Goal: Task Accomplishment & Management: Use online tool/utility

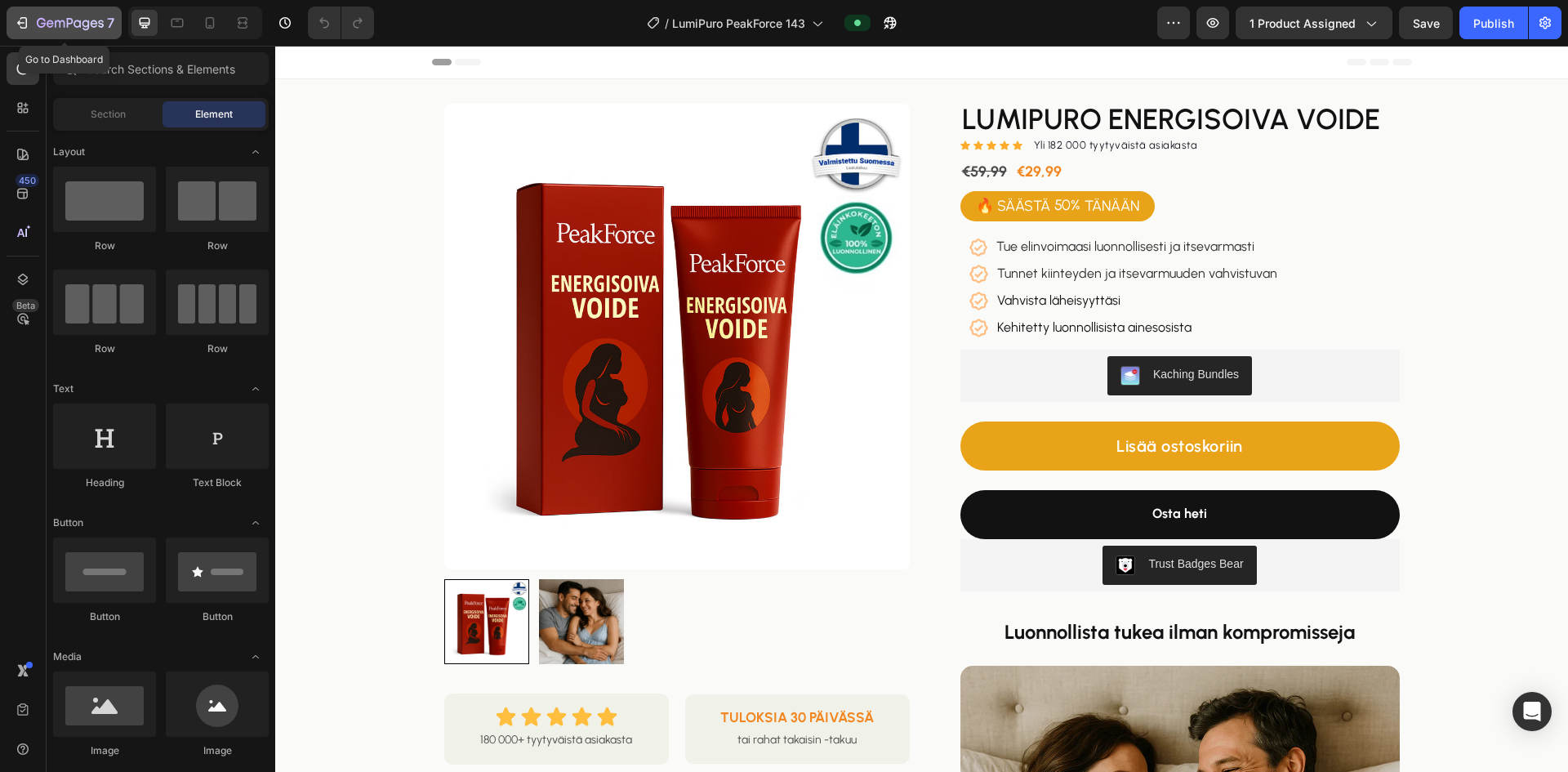
click at [28, 33] on button "7" at bounding box center [64, 23] width 115 height 33
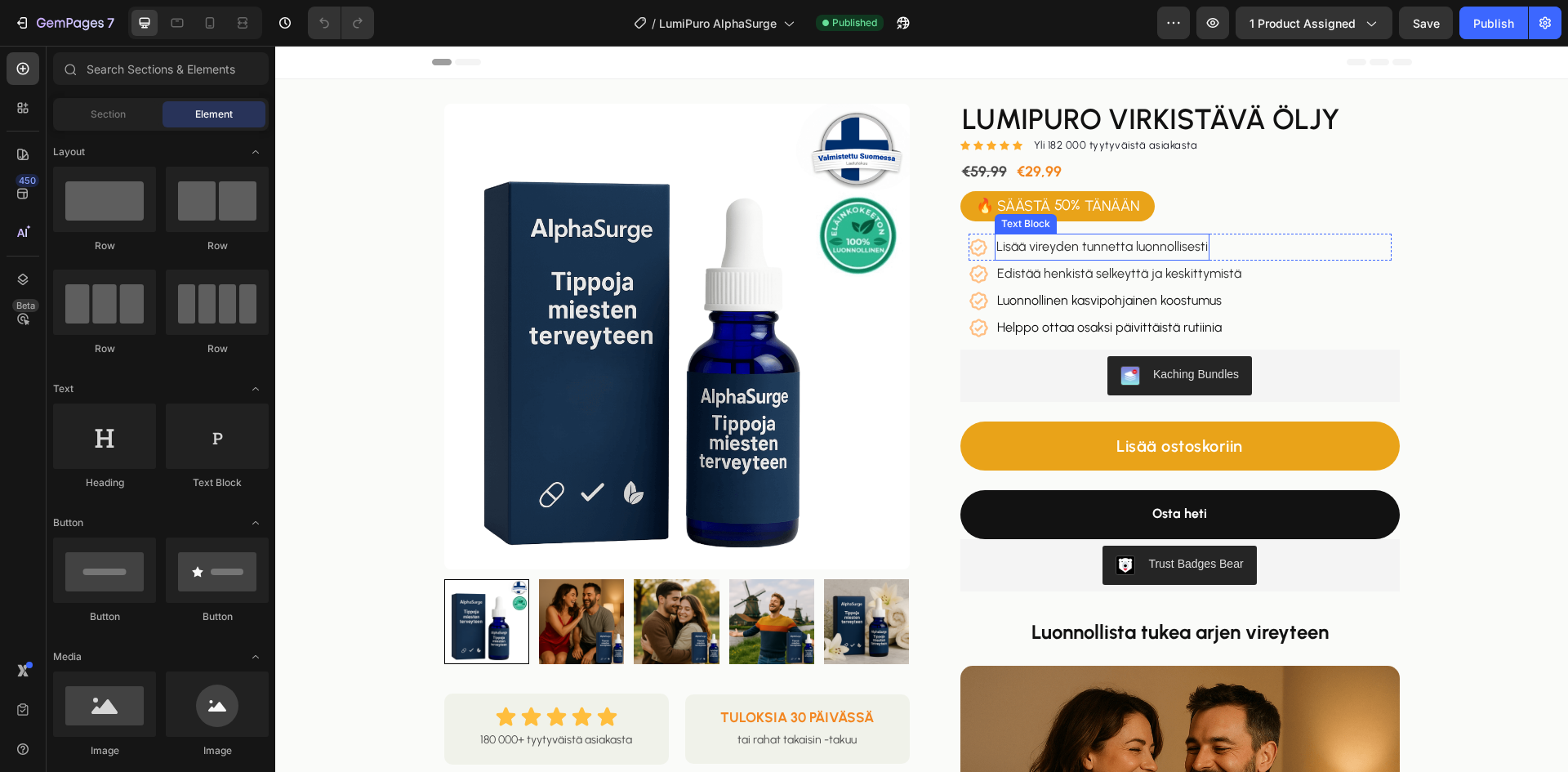
click at [1083, 244] on span "Lisää vireyden tunnetta luonnollisesti" at bounding box center [1103, 246] width 212 height 16
click at [1083, 245] on span "Lisää vireyden tunnetta luonnollisesti" at bounding box center [1103, 246] width 212 height 16
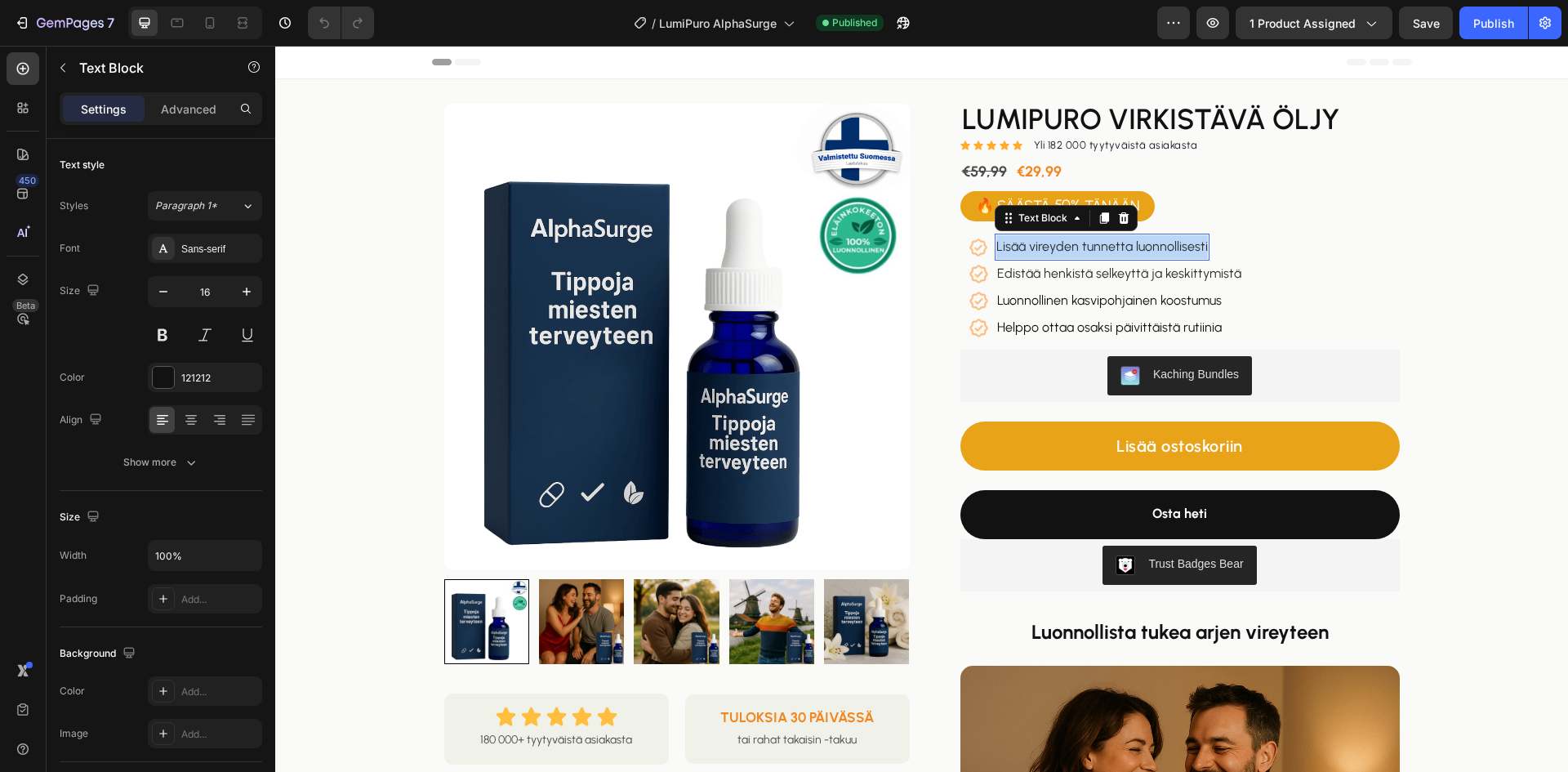
click at [1083, 245] on span "Lisää vireyden tunnetta luonnollisesti" at bounding box center [1103, 246] width 212 height 16
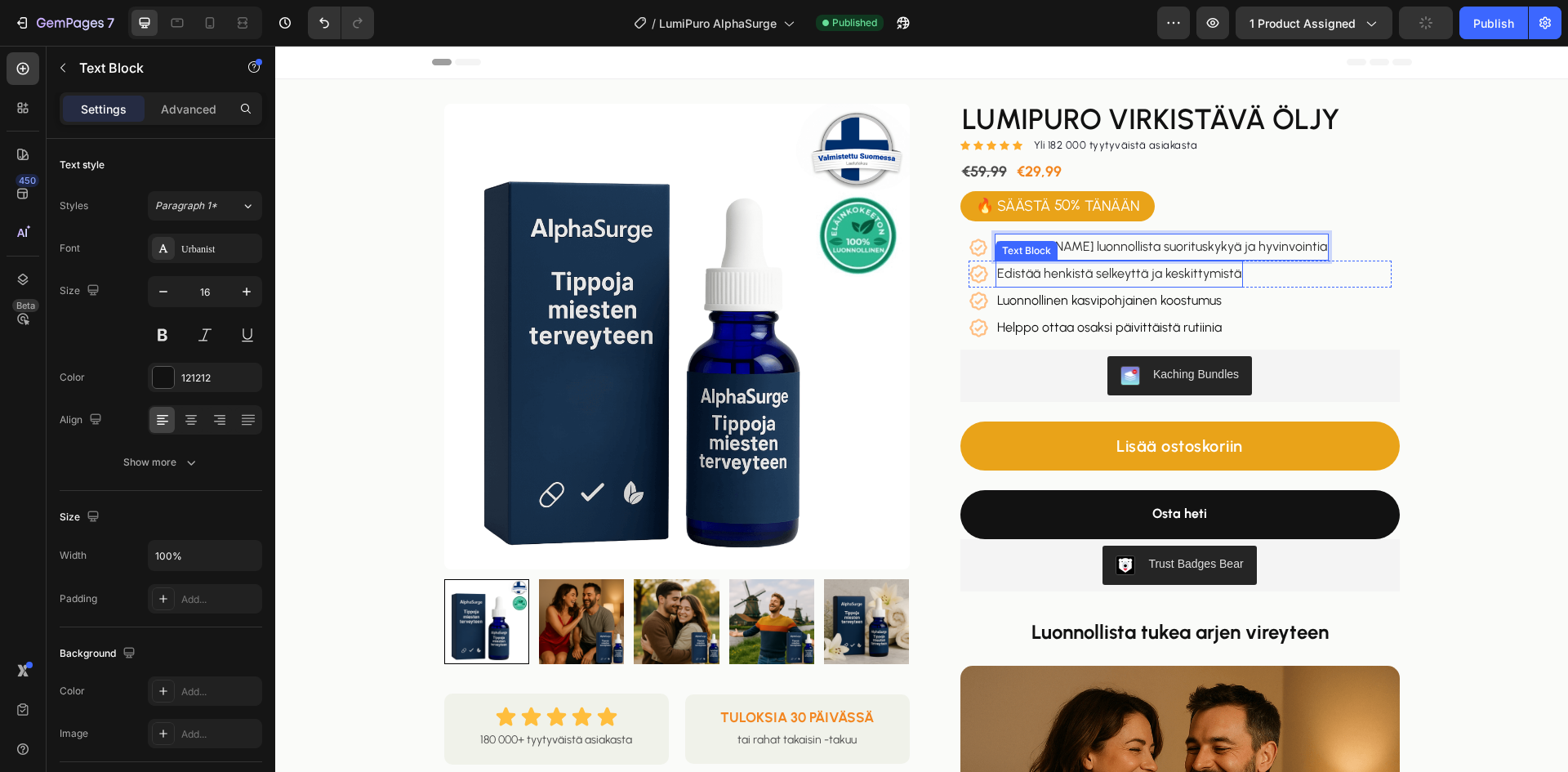
click at [1074, 279] on span "Edistää henkistä selkeyttä ja keskittymistä" at bounding box center [1119, 273] width 244 height 16
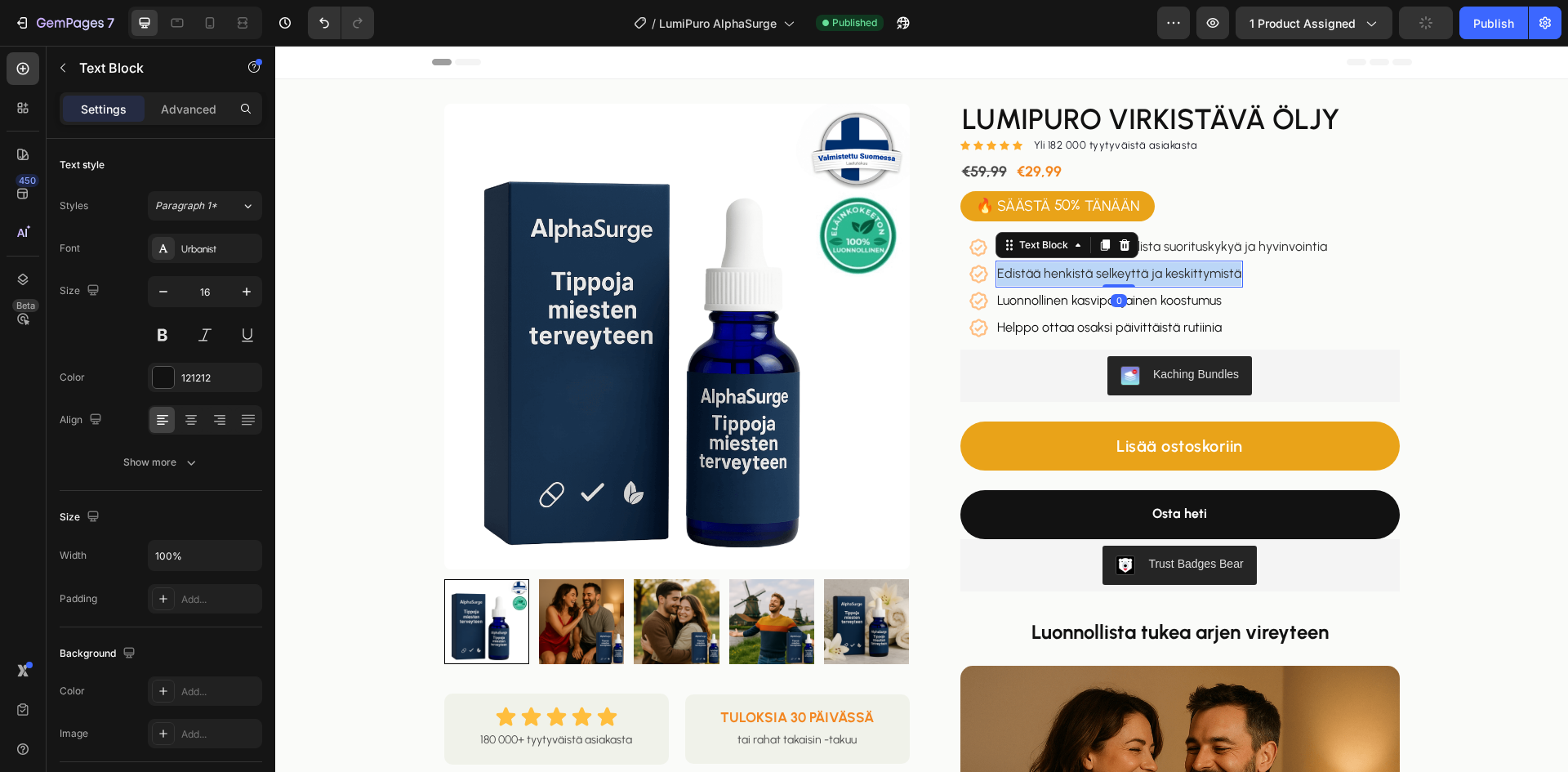
click at [1074, 279] on span "Edistää henkistä selkeyttä ja keskittymistä" at bounding box center [1119, 273] width 244 height 16
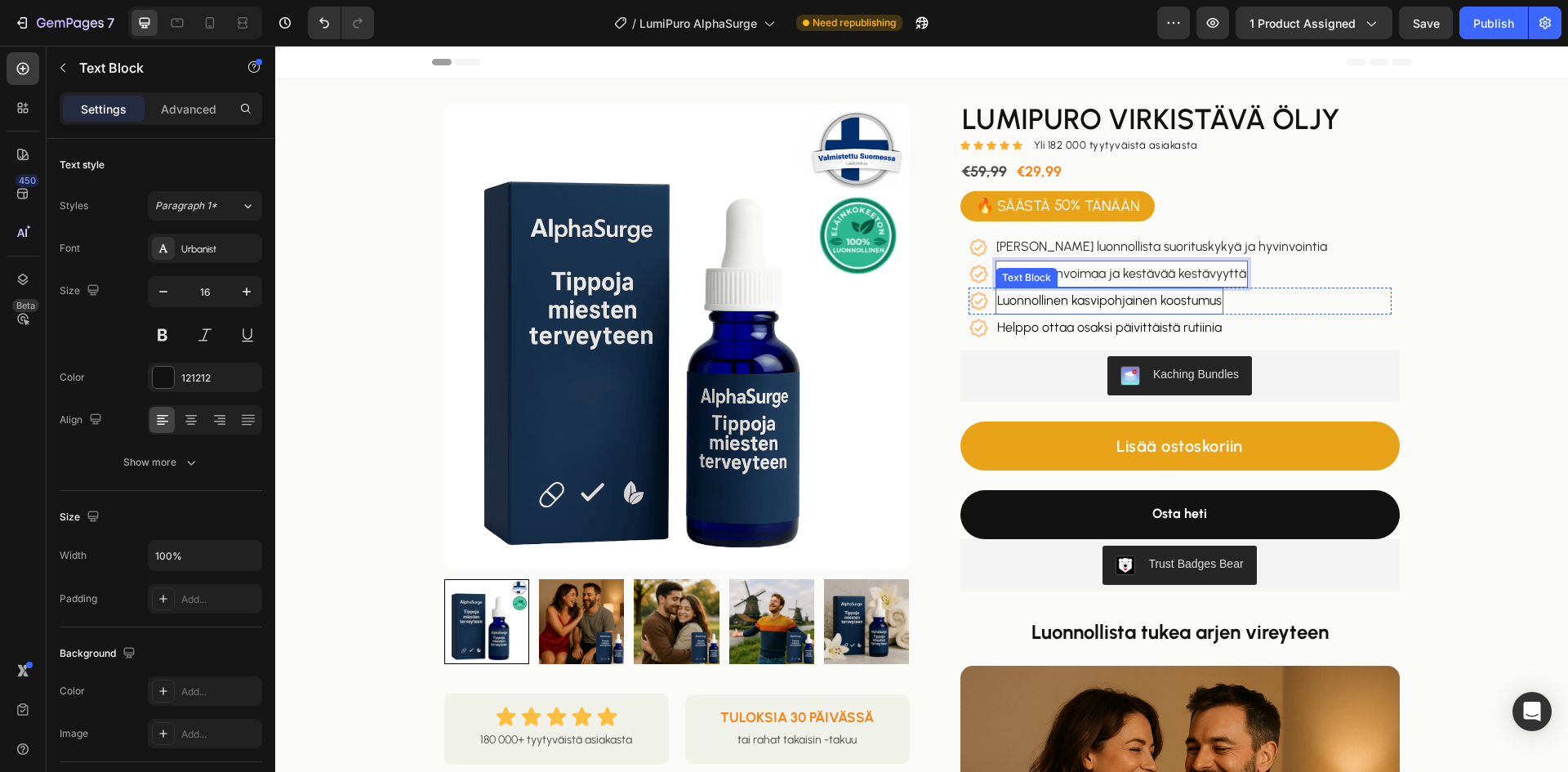
click at [1153, 303] on p "Luonnollinen kasvipohjainen koostumus" at bounding box center [1109, 300] width 225 height 23
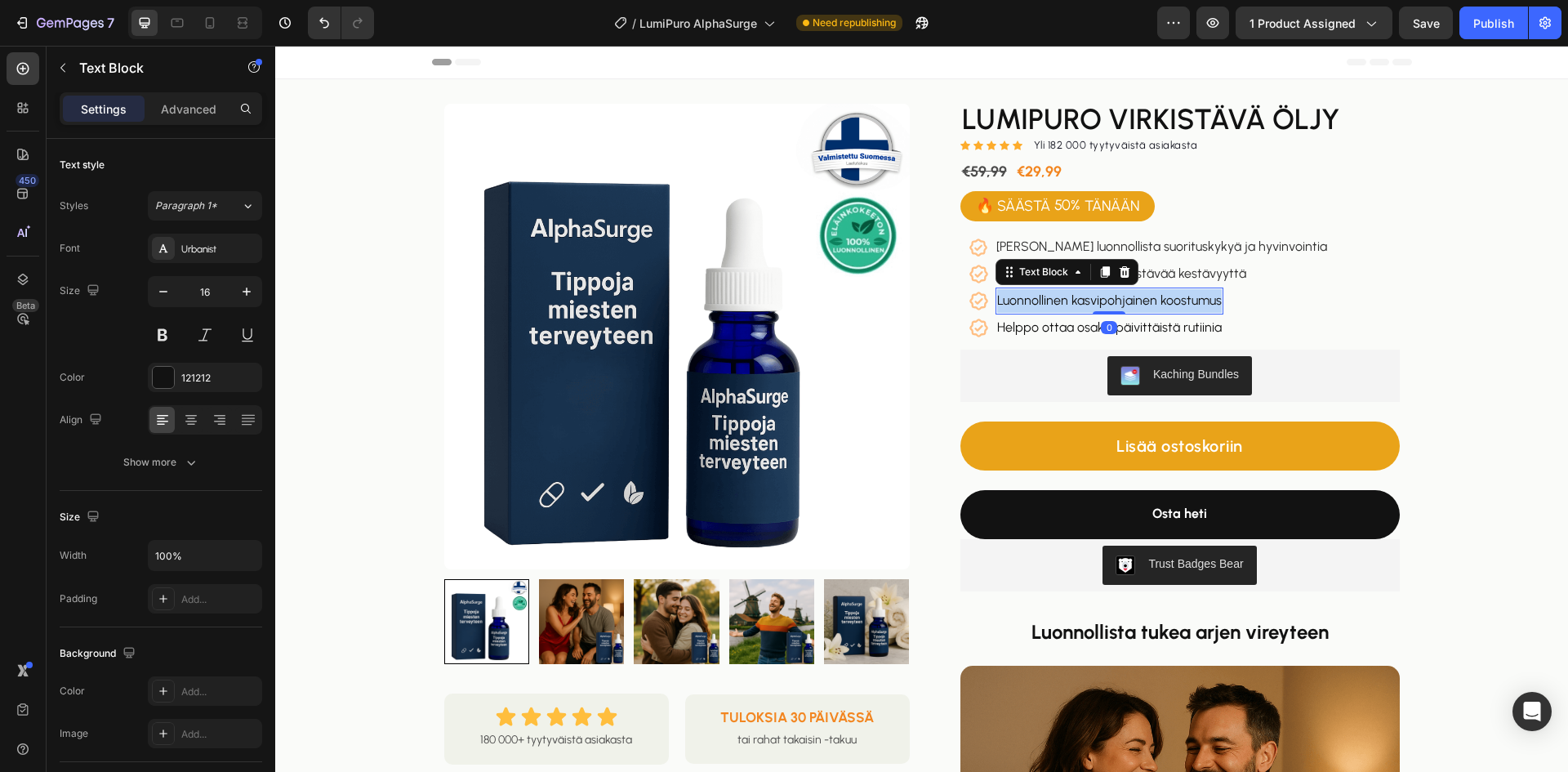
click at [1153, 303] on p "Luonnollinen kasvipohjainen koostumus" at bounding box center [1109, 300] width 225 height 23
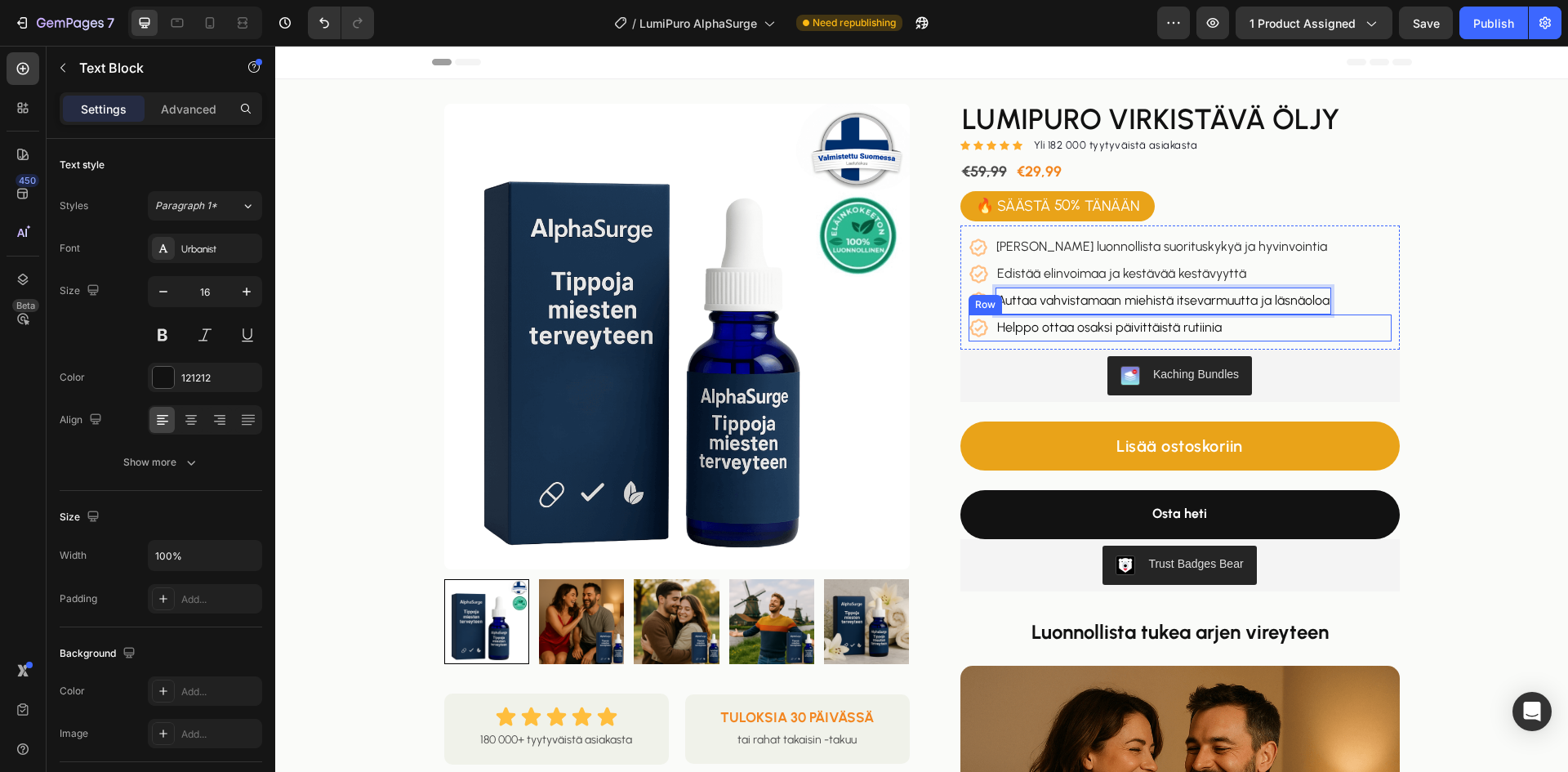
click at [1273, 331] on div "Icon Helppo ottaa osaksi päivittäistä rutiinia Text Block Row" at bounding box center [1180, 327] width 423 height 27
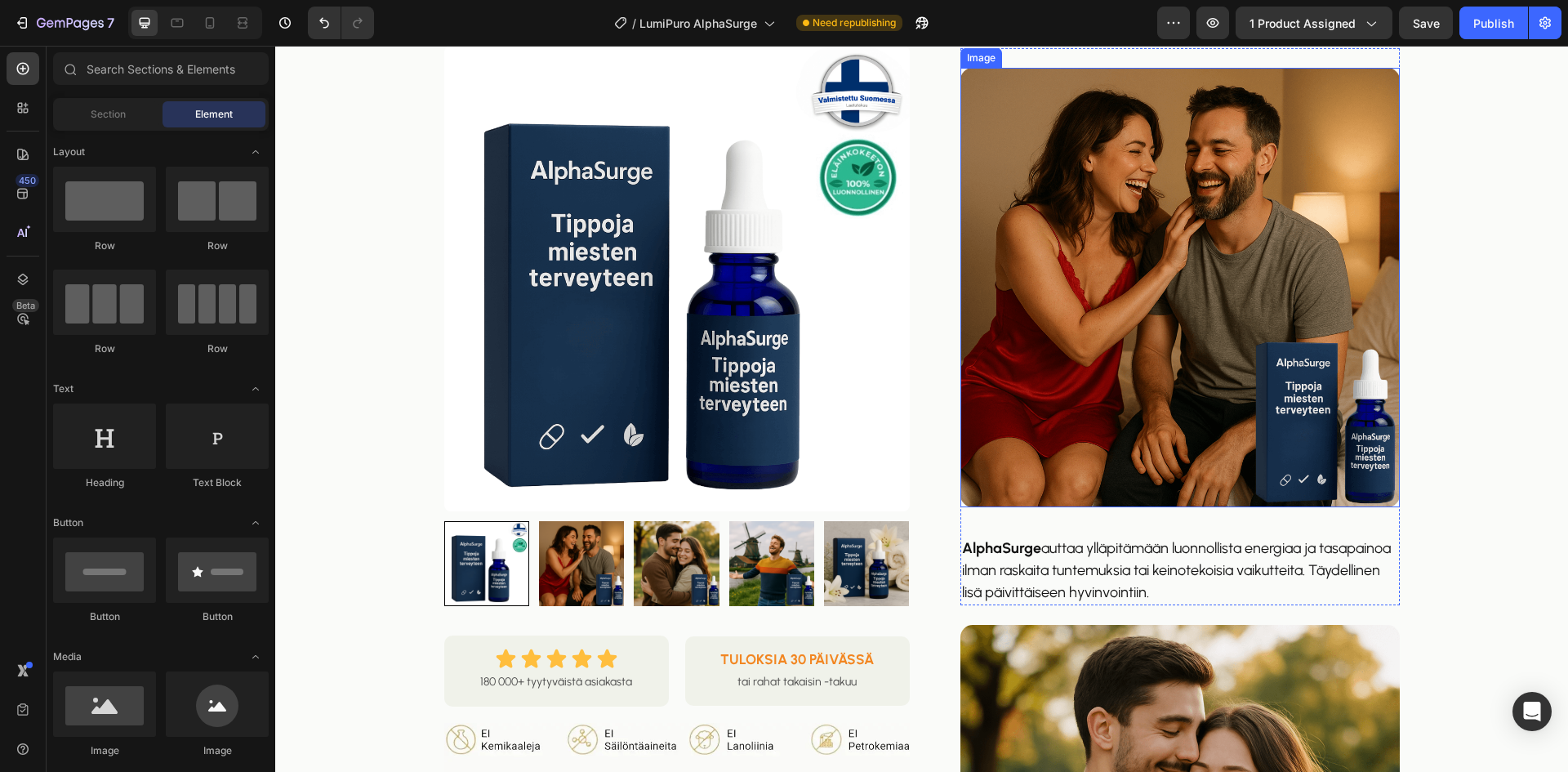
scroll to position [408, 0]
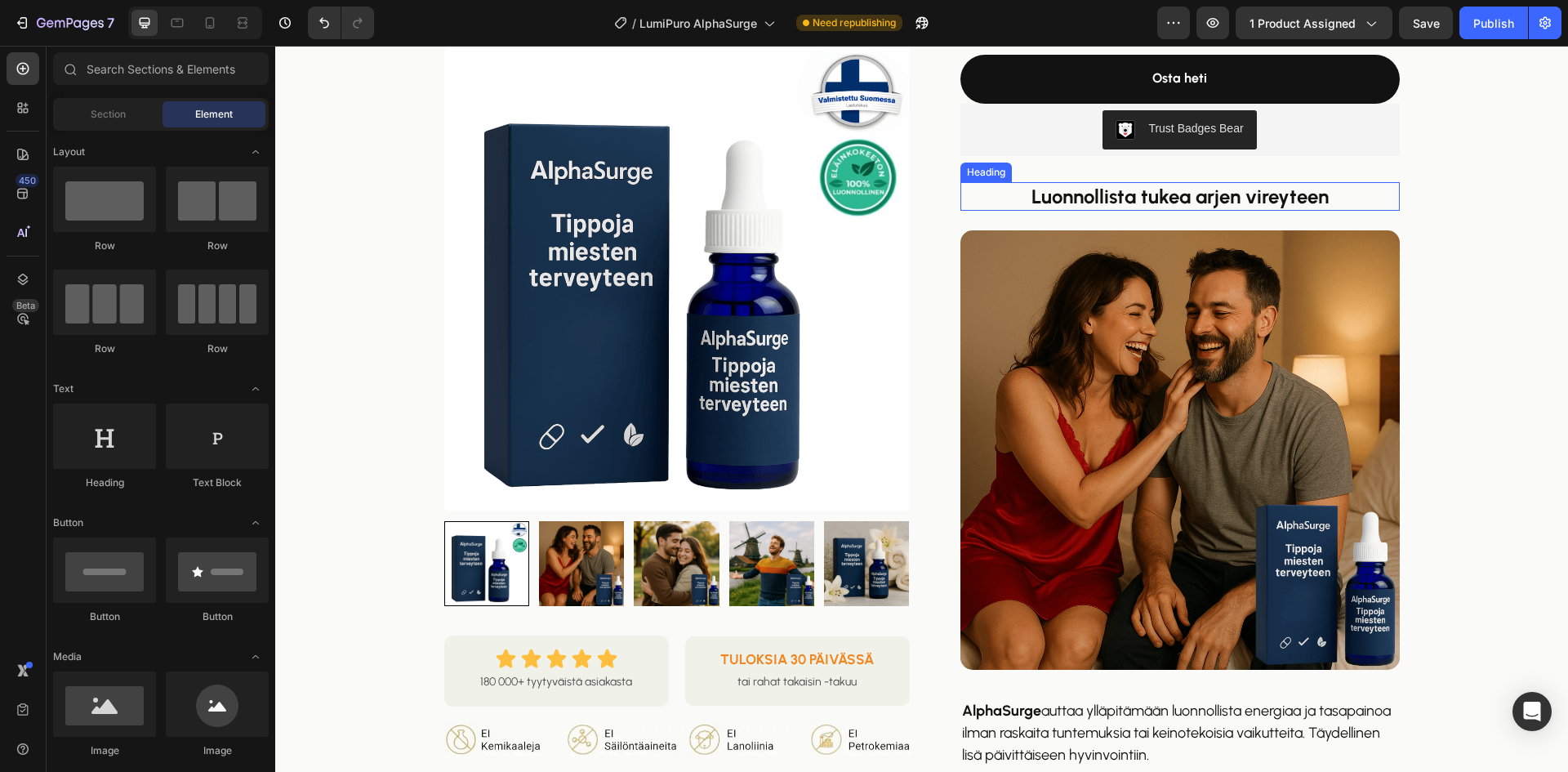
click at [1189, 204] on strong "Luonnollista tukea arjen vireyteen" at bounding box center [1180, 196] width 297 height 23
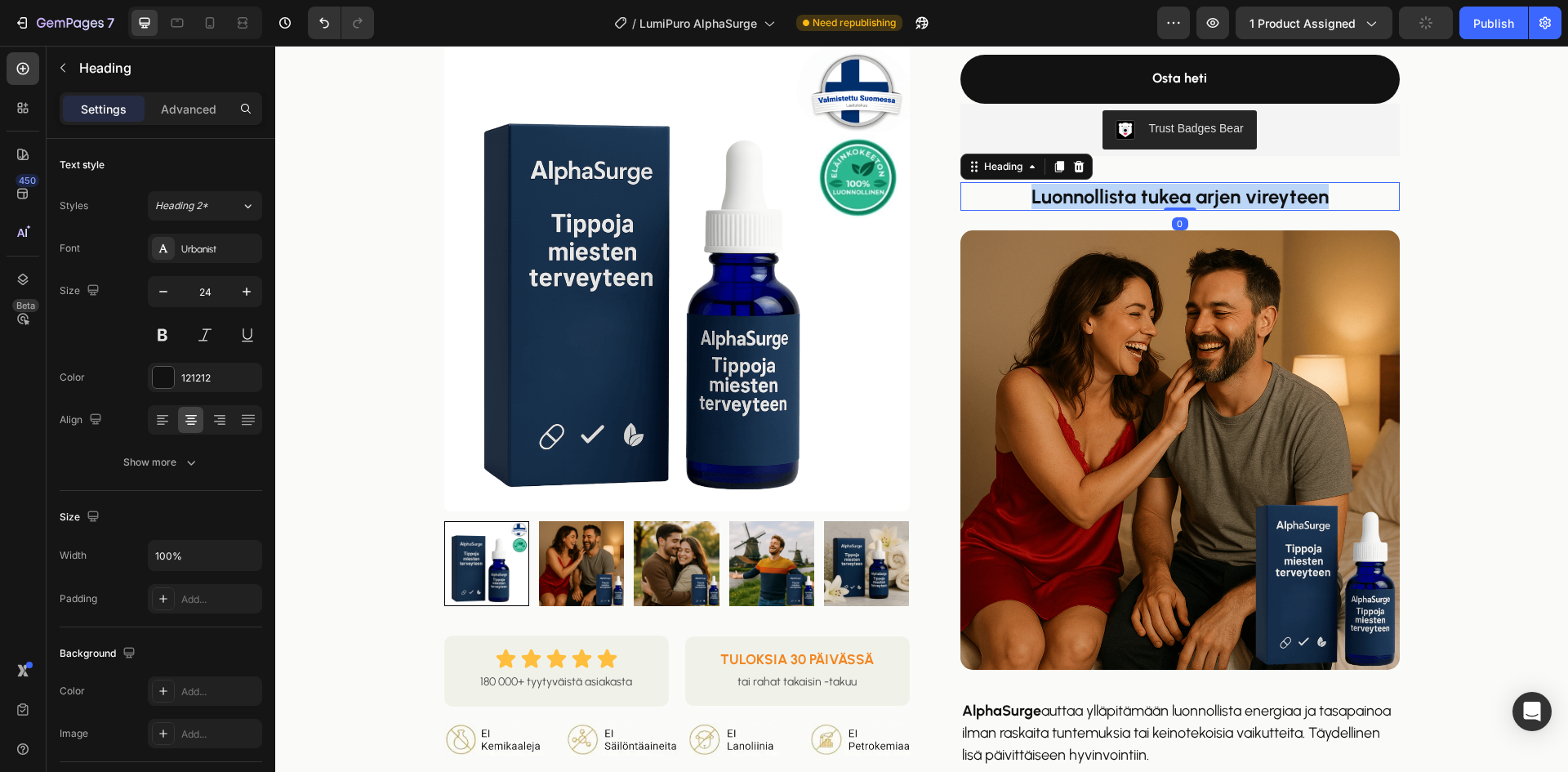
click at [1189, 204] on strong "Luonnollista tukea arjen vireyteen" at bounding box center [1180, 196] width 297 height 23
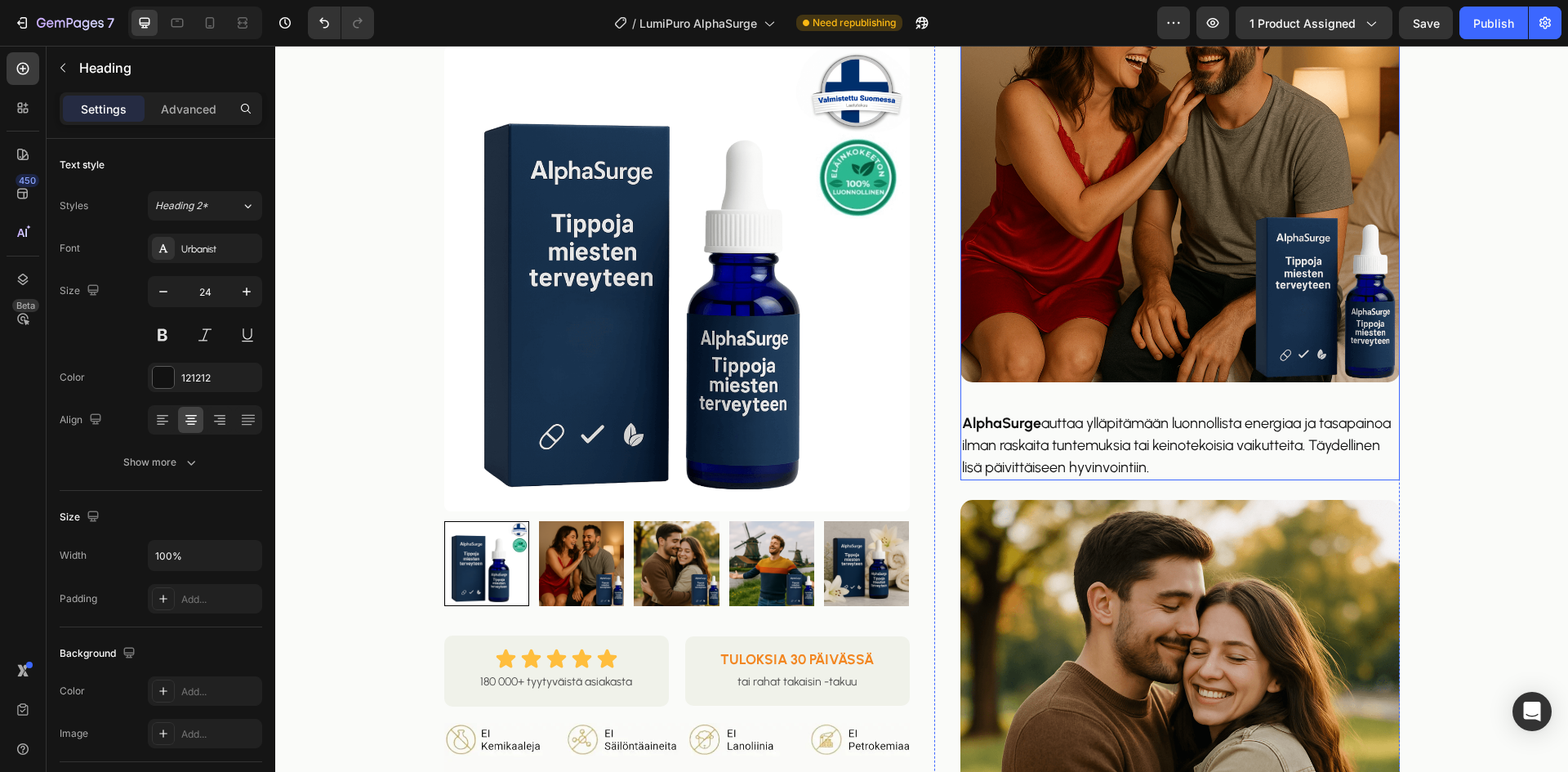
scroll to position [735, 0]
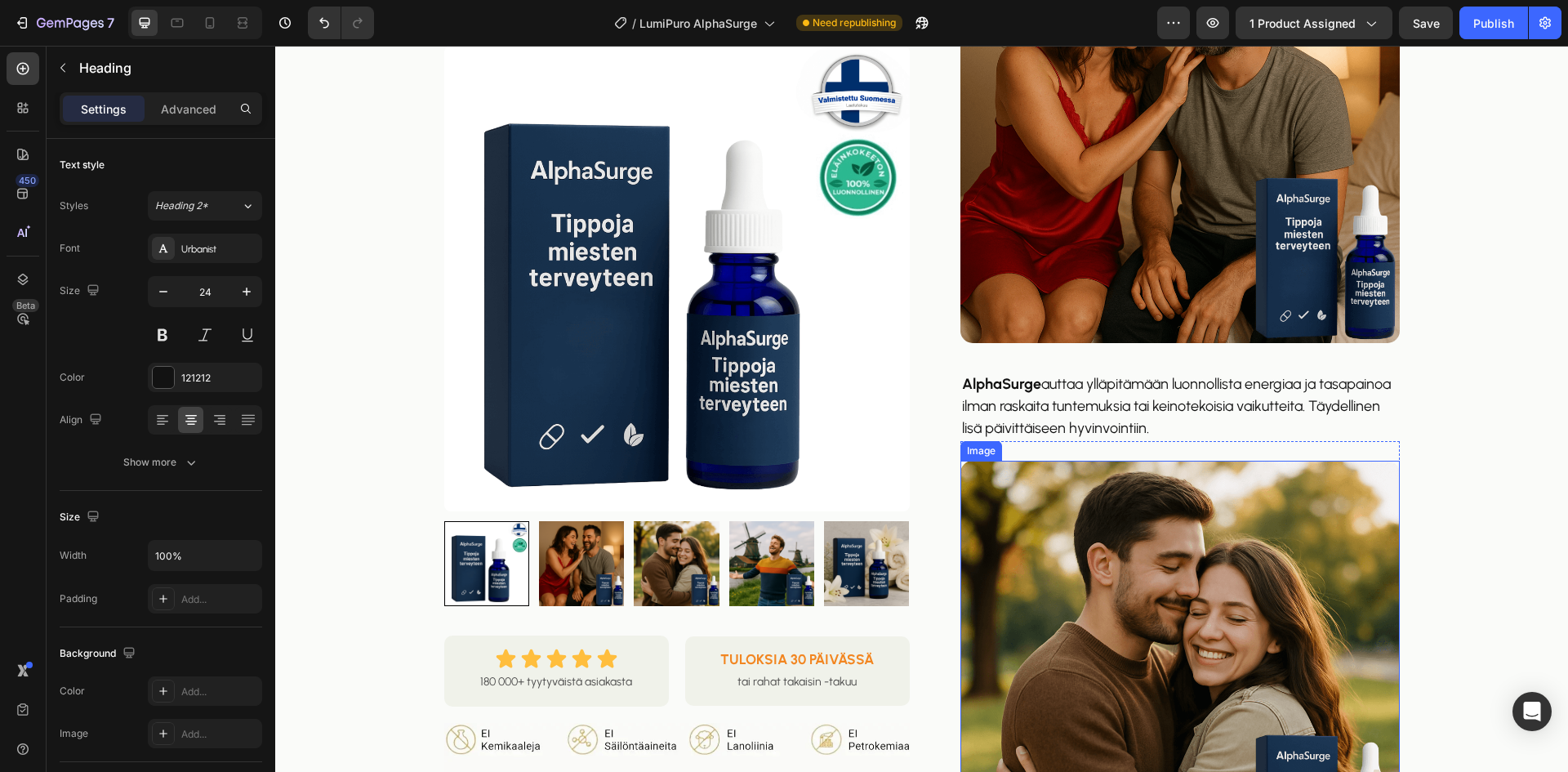
click at [1029, 396] on p "AlphaSurge auttaa ylläpitämään luonnollista energiaa ja tasapainoa ilman raskai…" at bounding box center [1180, 406] width 436 height 67
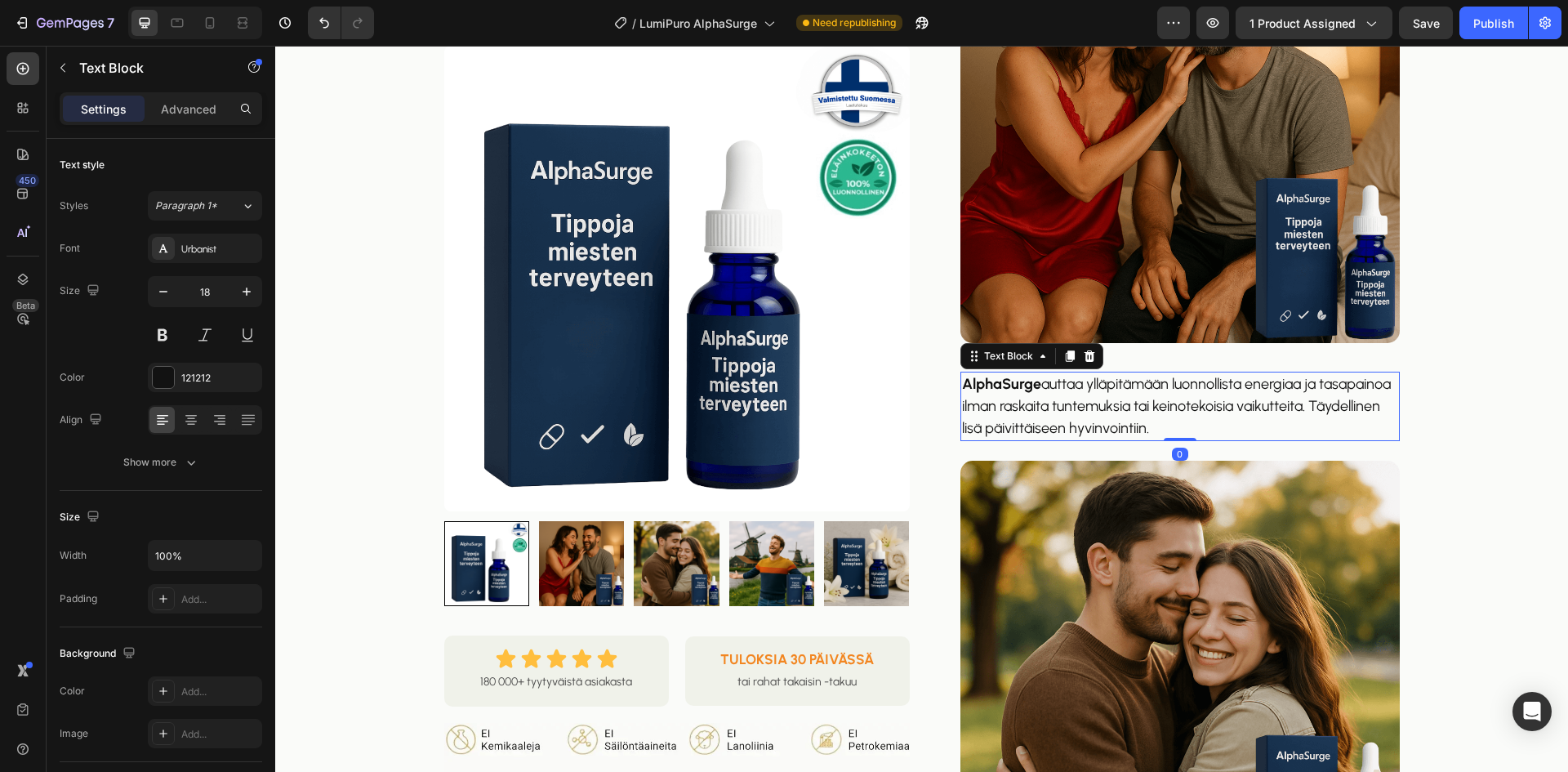
click at [1029, 396] on p "AlphaSurge auttaa ylläpitämään luonnollista energiaa ja tasapainoa ilman raskai…" at bounding box center [1180, 406] width 436 height 67
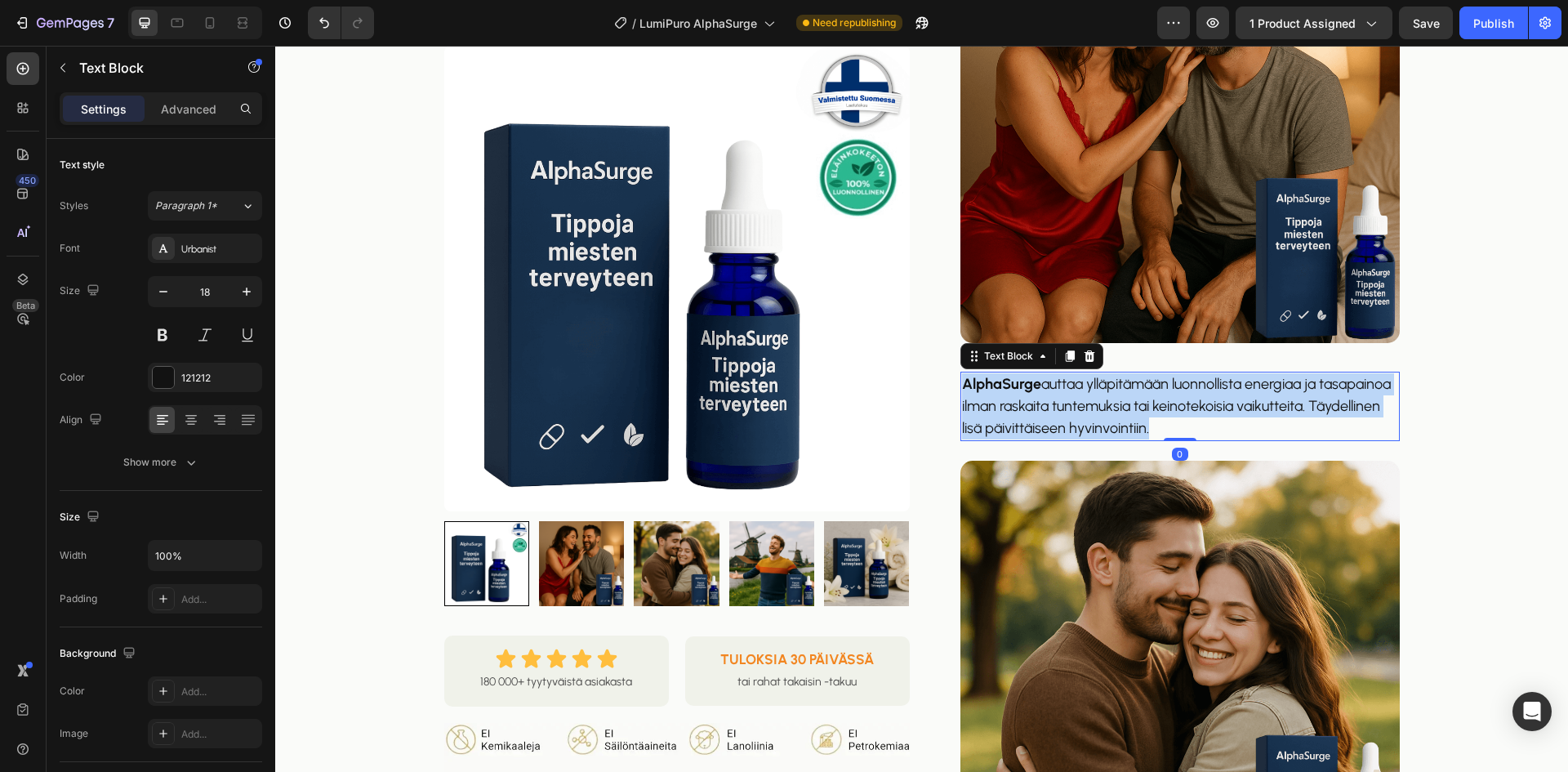
click at [1029, 396] on p "AlphaSurge auttaa ylläpitämään luonnollista energiaa ja tasapainoa ilman raskai…" at bounding box center [1180, 406] width 436 height 67
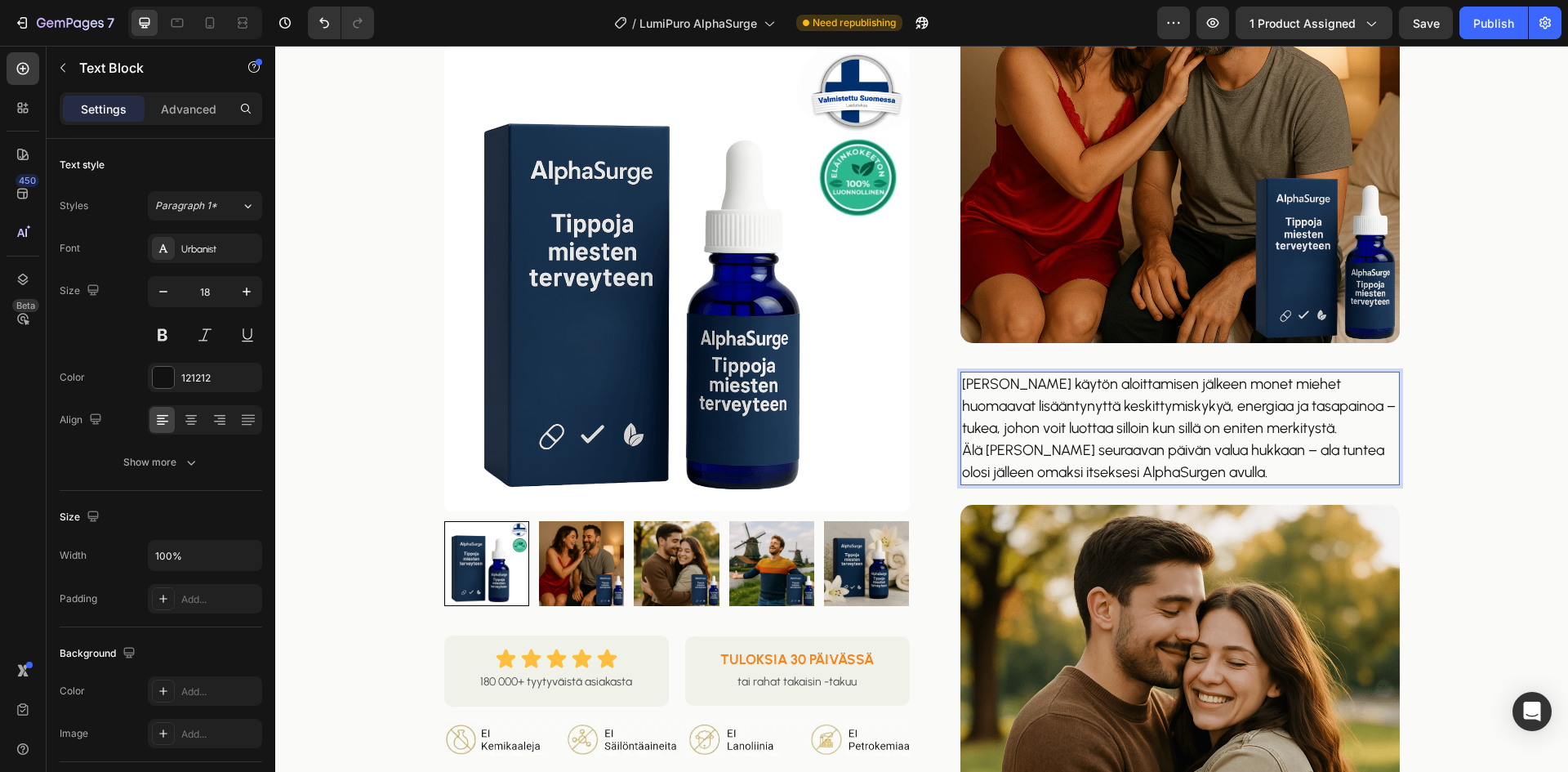
click at [962, 450] on p "[PERSON_NAME] käytön aloittamisen jälkeen monet miehet huomaavat lisääntynyttä …" at bounding box center [1180, 429] width 436 height 111
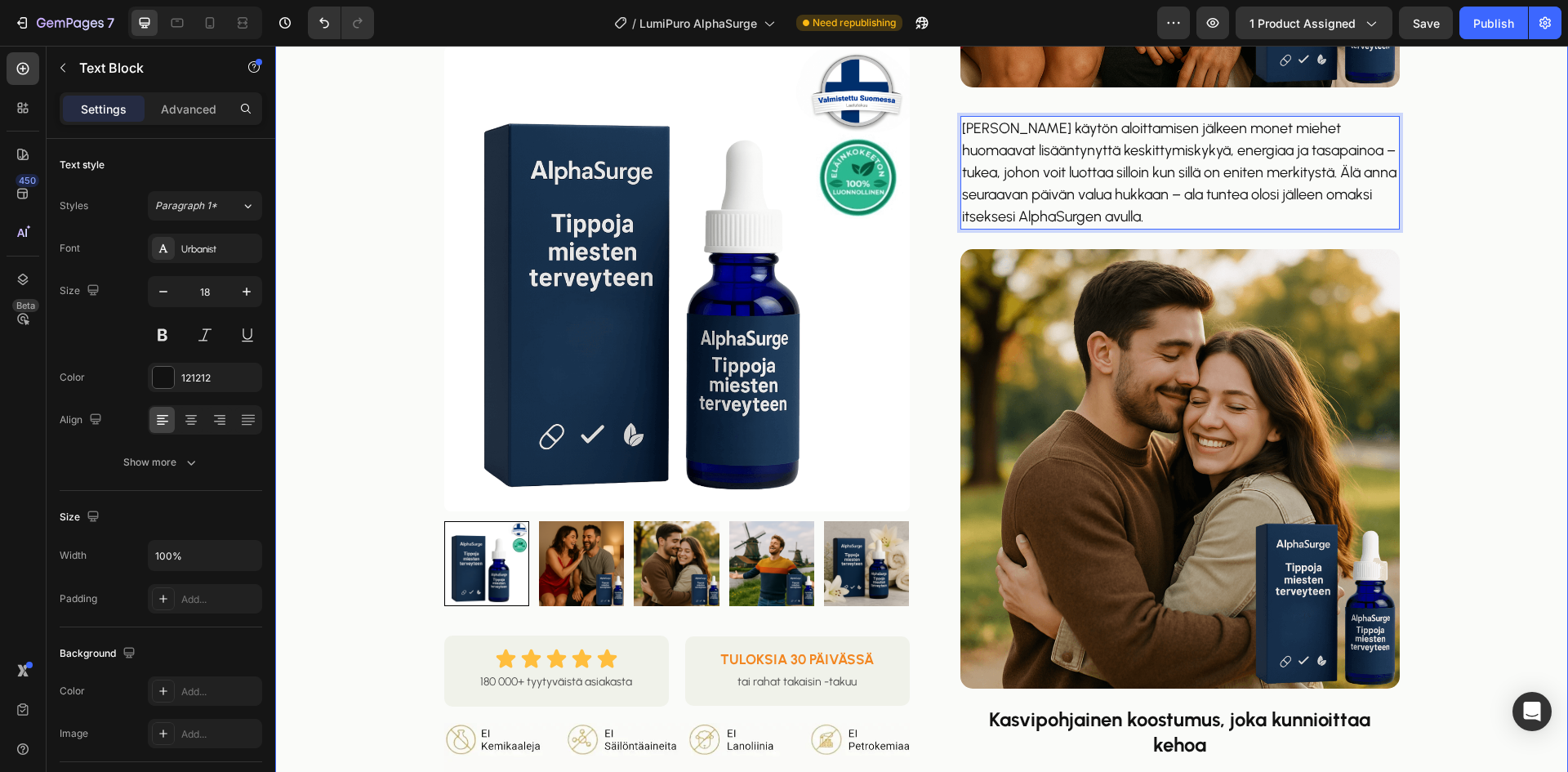
scroll to position [1225, 0]
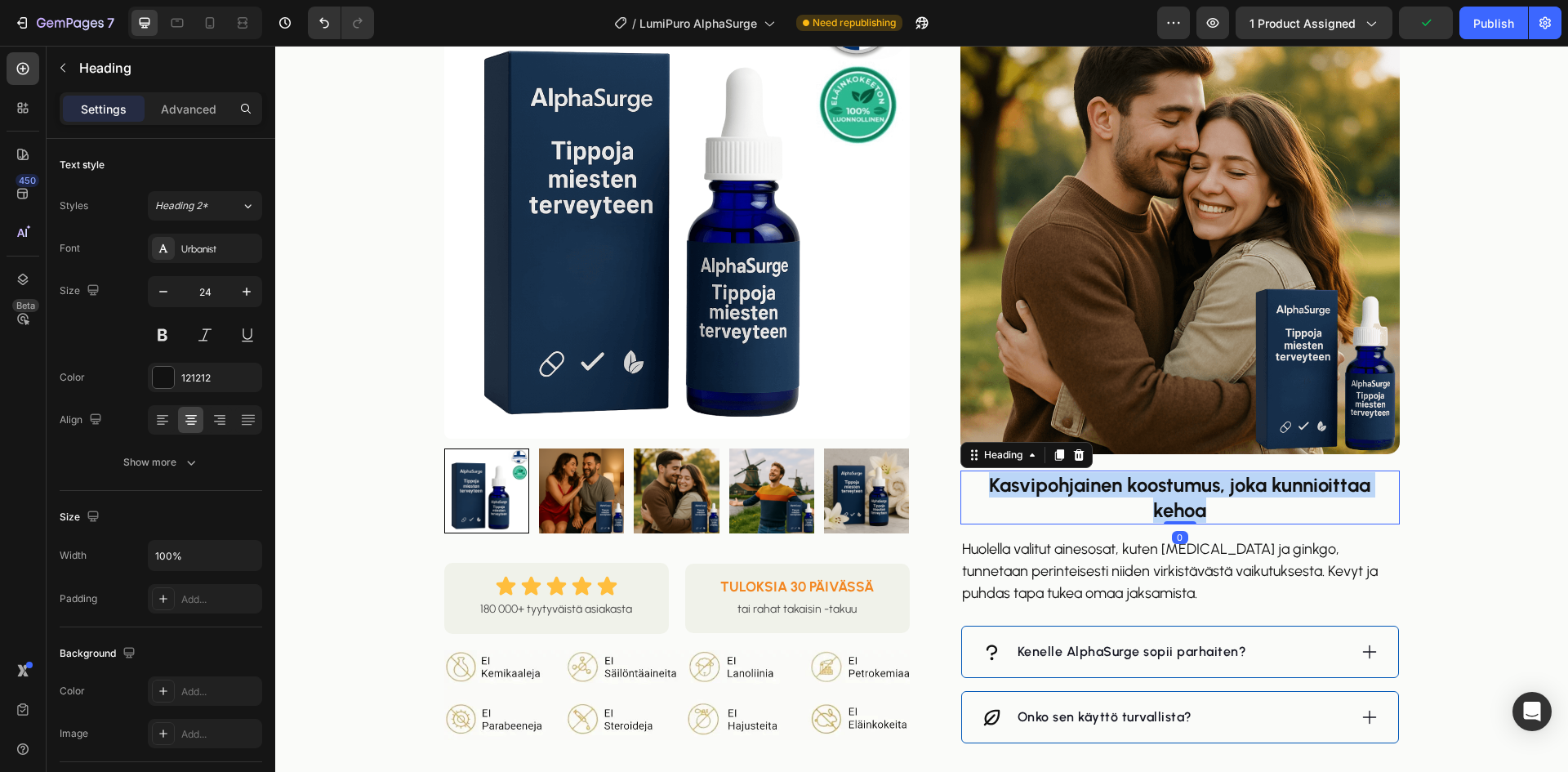
click at [1099, 486] on strong "Kasvipohjainen koostumus, joka kunnioittaa kehoa" at bounding box center [1180, 497] width 382 height 49
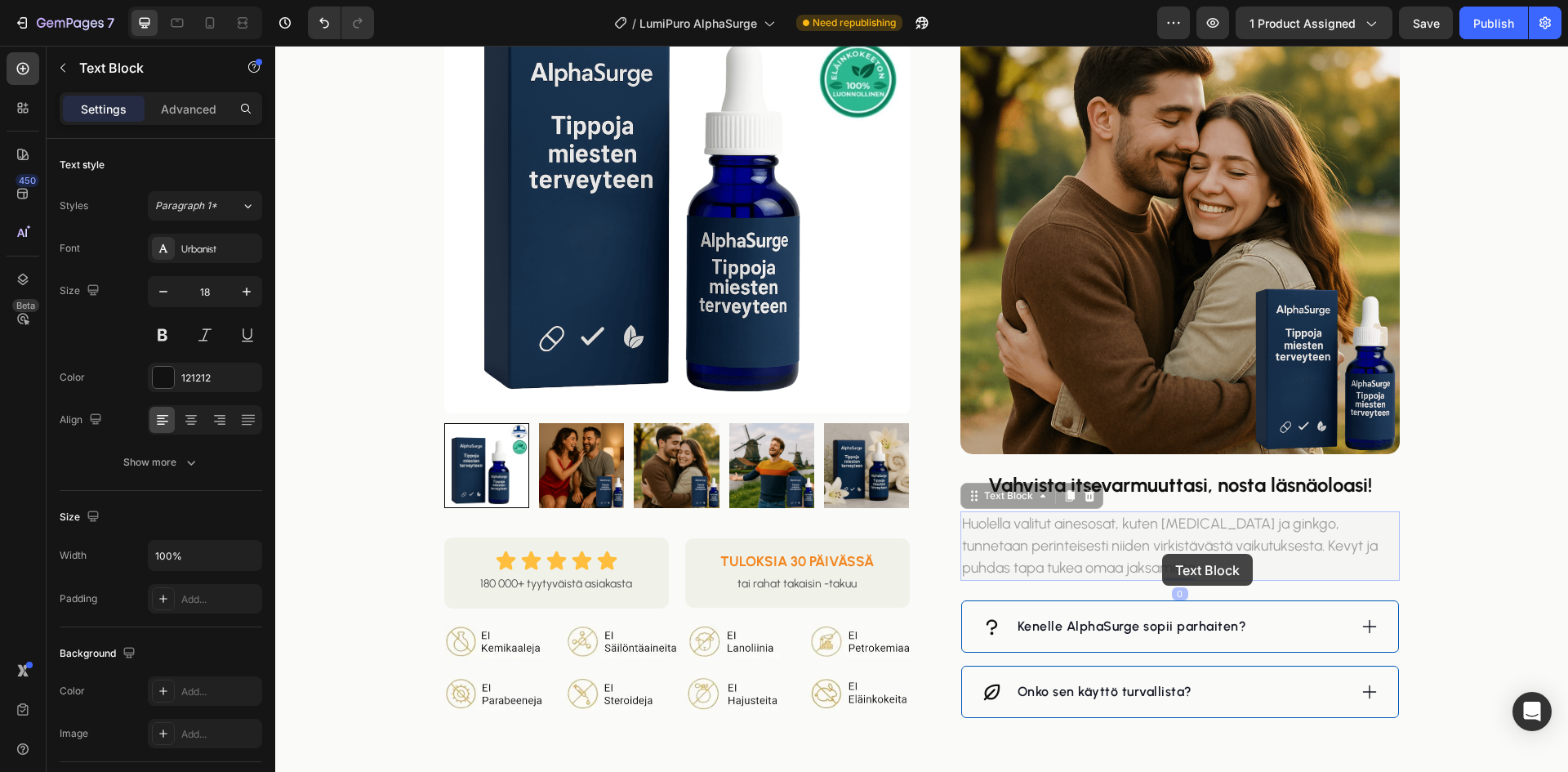
click at [276, 46] on p "Huolella valitut ainesosat, kuten [MEDICAL_DATA] ja ginkgo, tunnetaan perinteis…" at bounding box center [276, 46] width 0 height 0
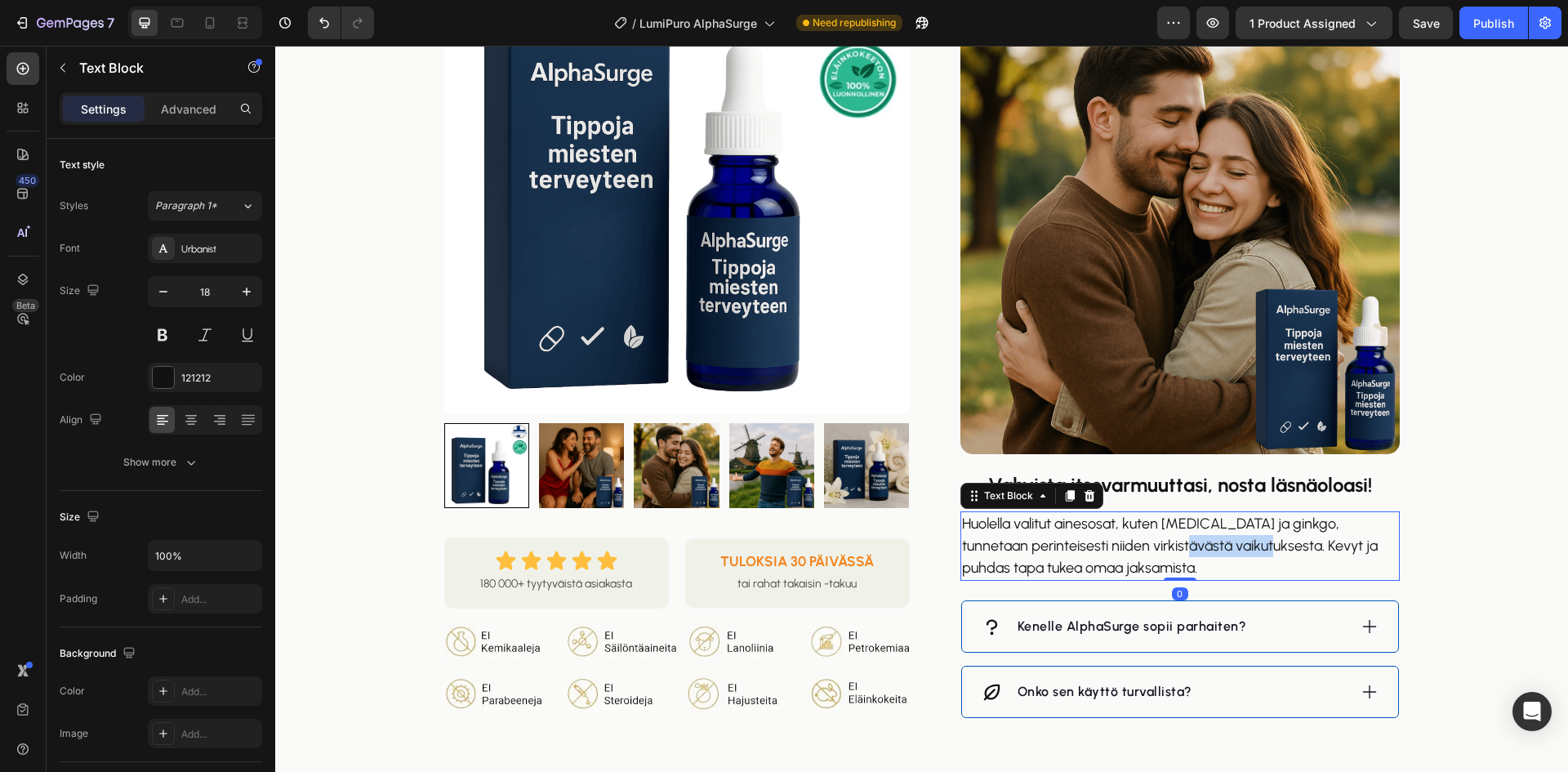
click at [1162, 554] on p "Huolella valitut ainesosat, kuten [MEDICAL_DATA] ja ginkgo, tunnetaan perinteis…" at bounding box center [1180, 546] width 436 height 67
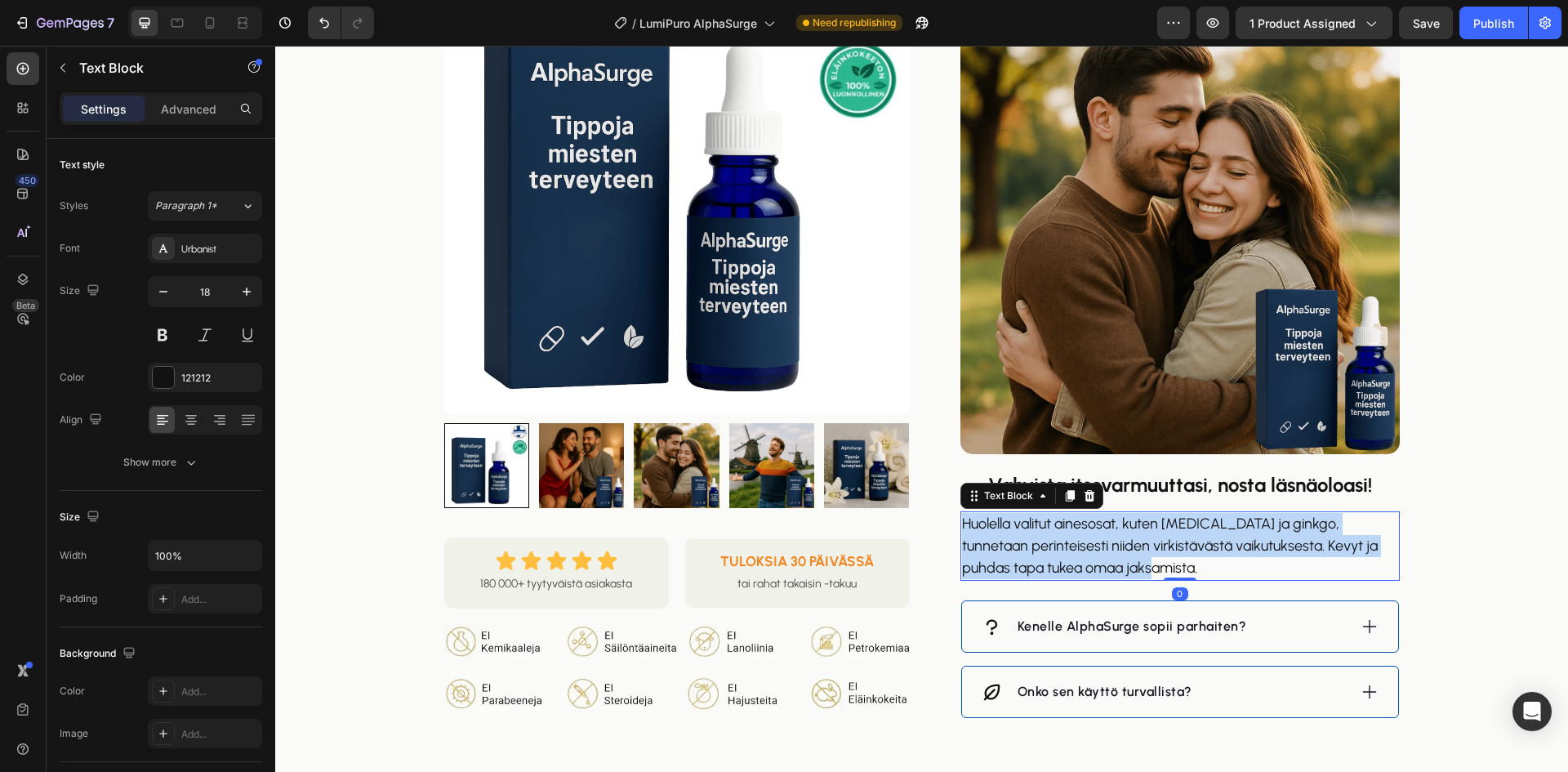
click at [1162, 554] on p "Huolella valitut ainesosat, kuten [MEDICAL_DATA] ja ginkgo, tunnetaan perinteis…" at bounding box center [1180, 546] width 436 height 67
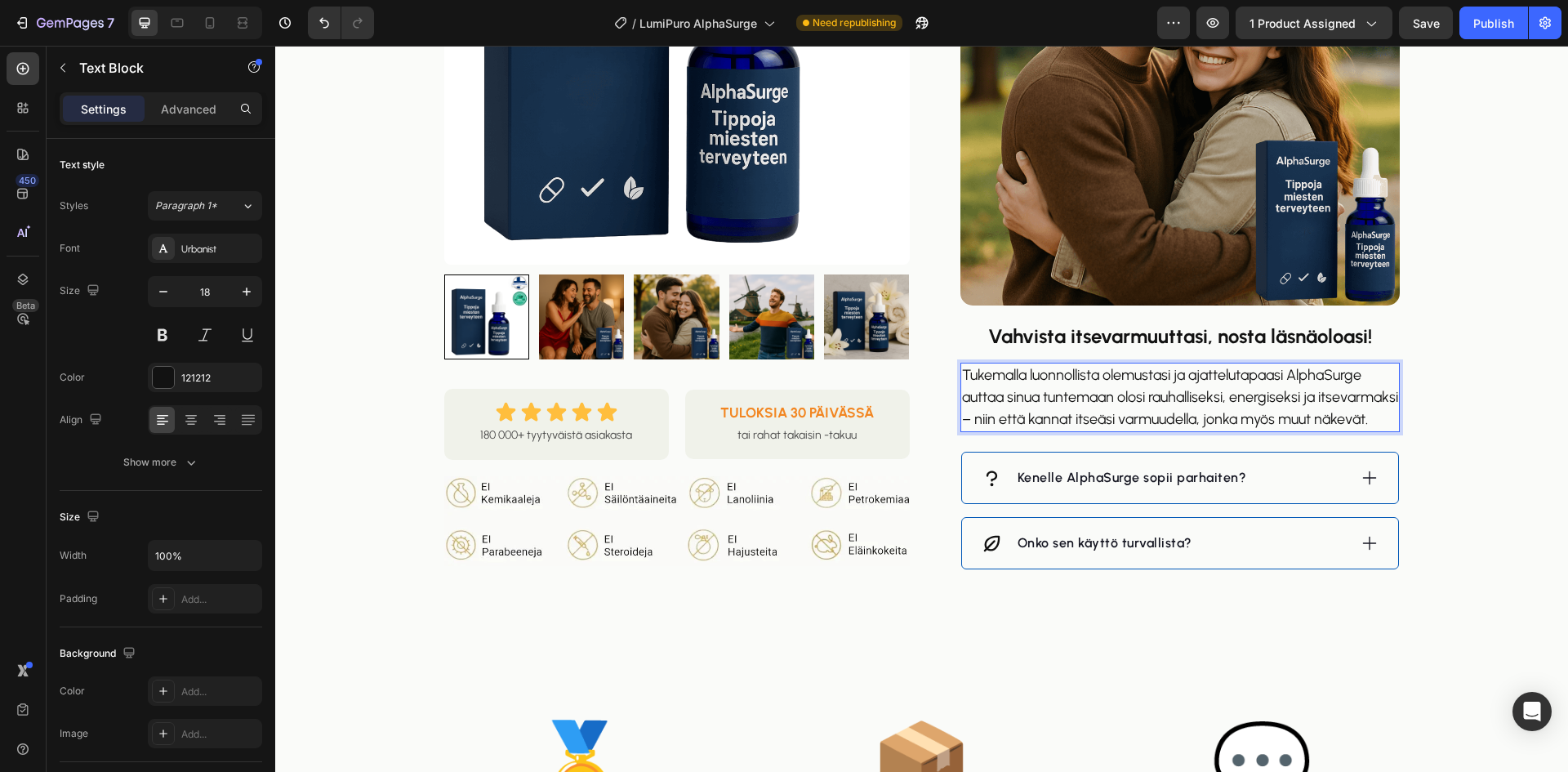
scroll to position [1389, 0]
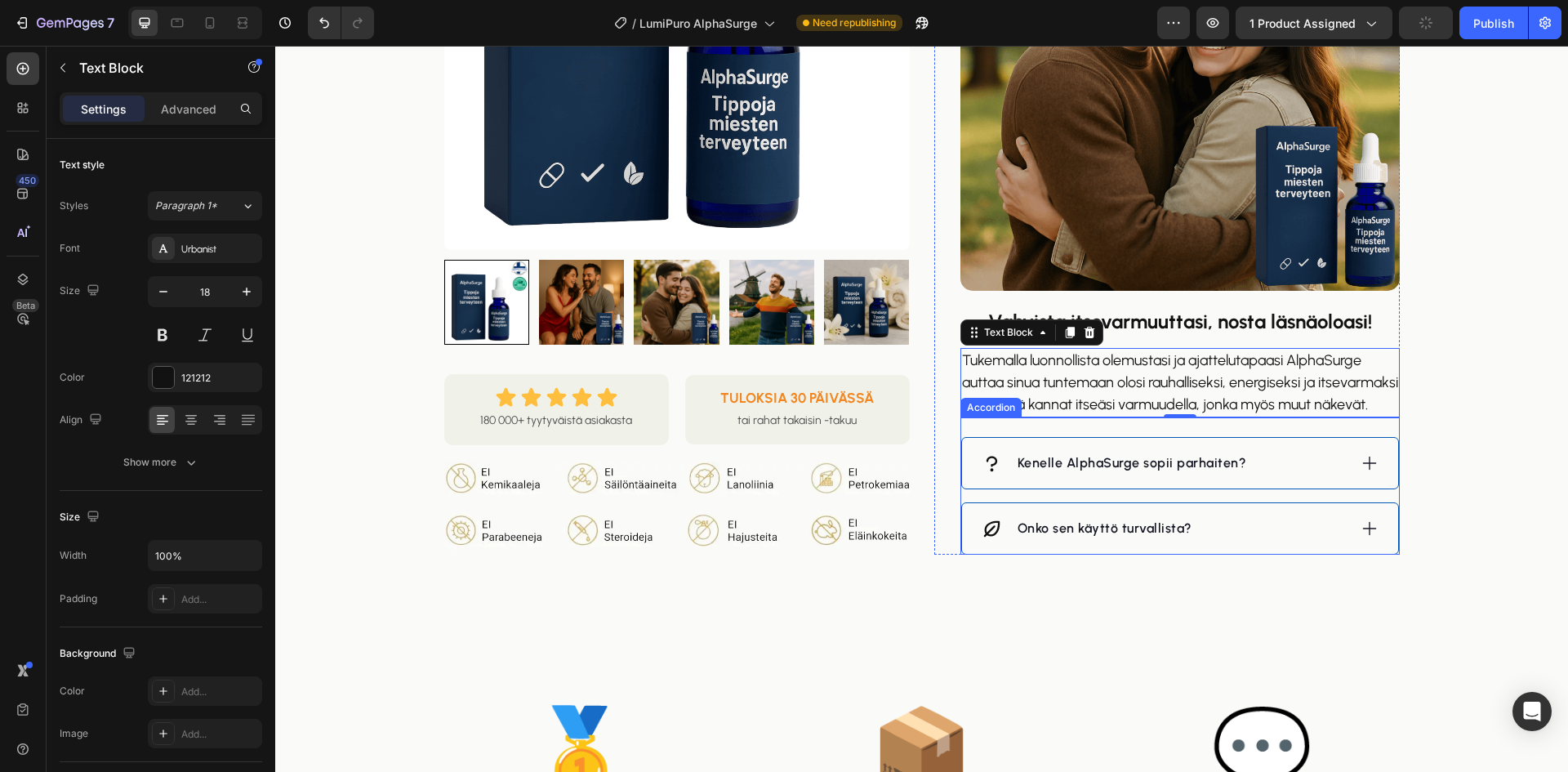
click at [1063, 473] on p "Kenelle AlphaSurge sopii parhaiten?" at bounding box center [1132, 462] width 230 height 20
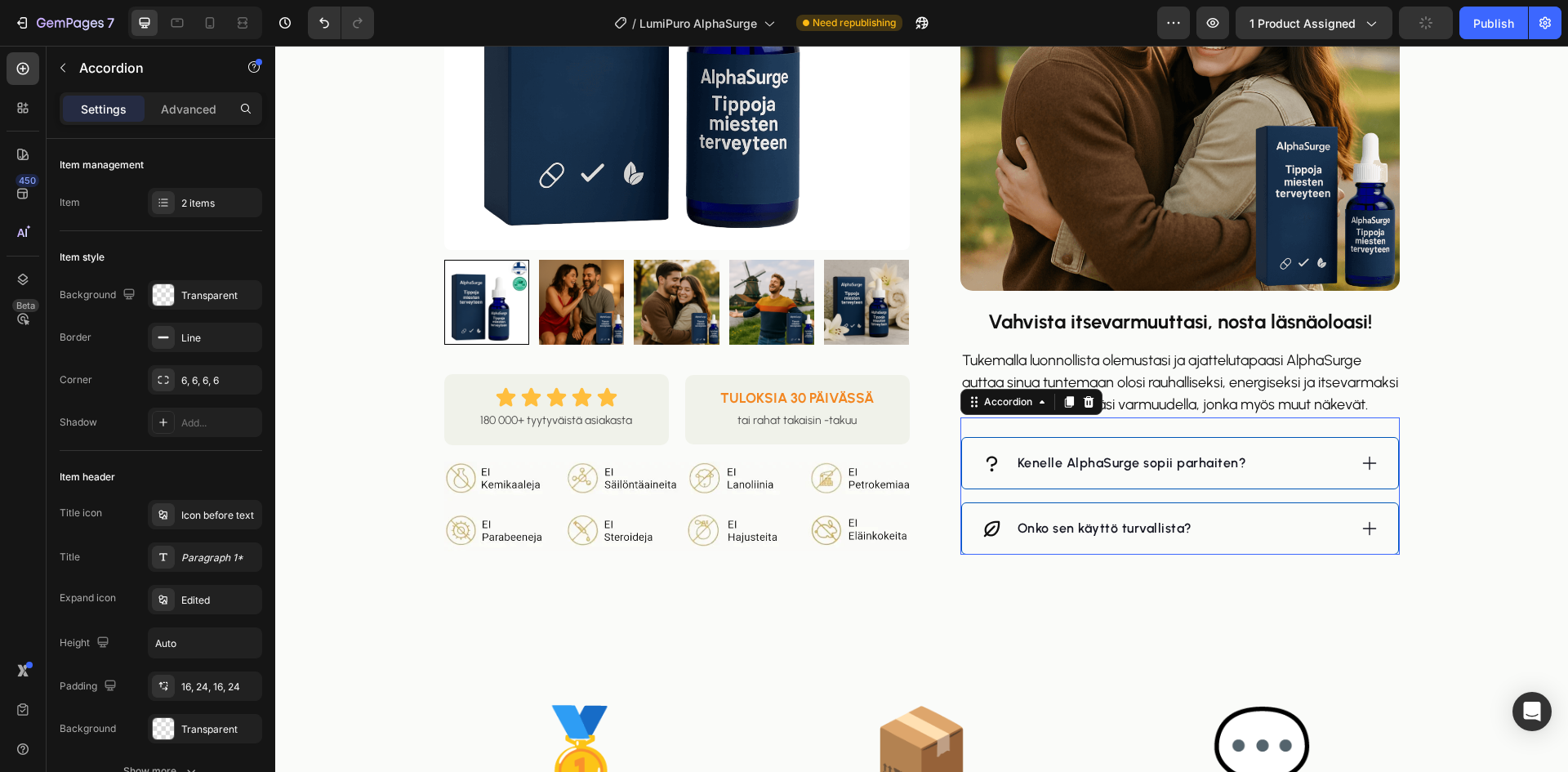
click at [1063, 473] on p "Kenelle AlphaSurge sopii parhaiten?" at bounding box center [1132, 462] width 230 height 20
click at [1206, 476] on div "Käyttöohjeet" at bounding box center [1165, 463] width 366 height 24
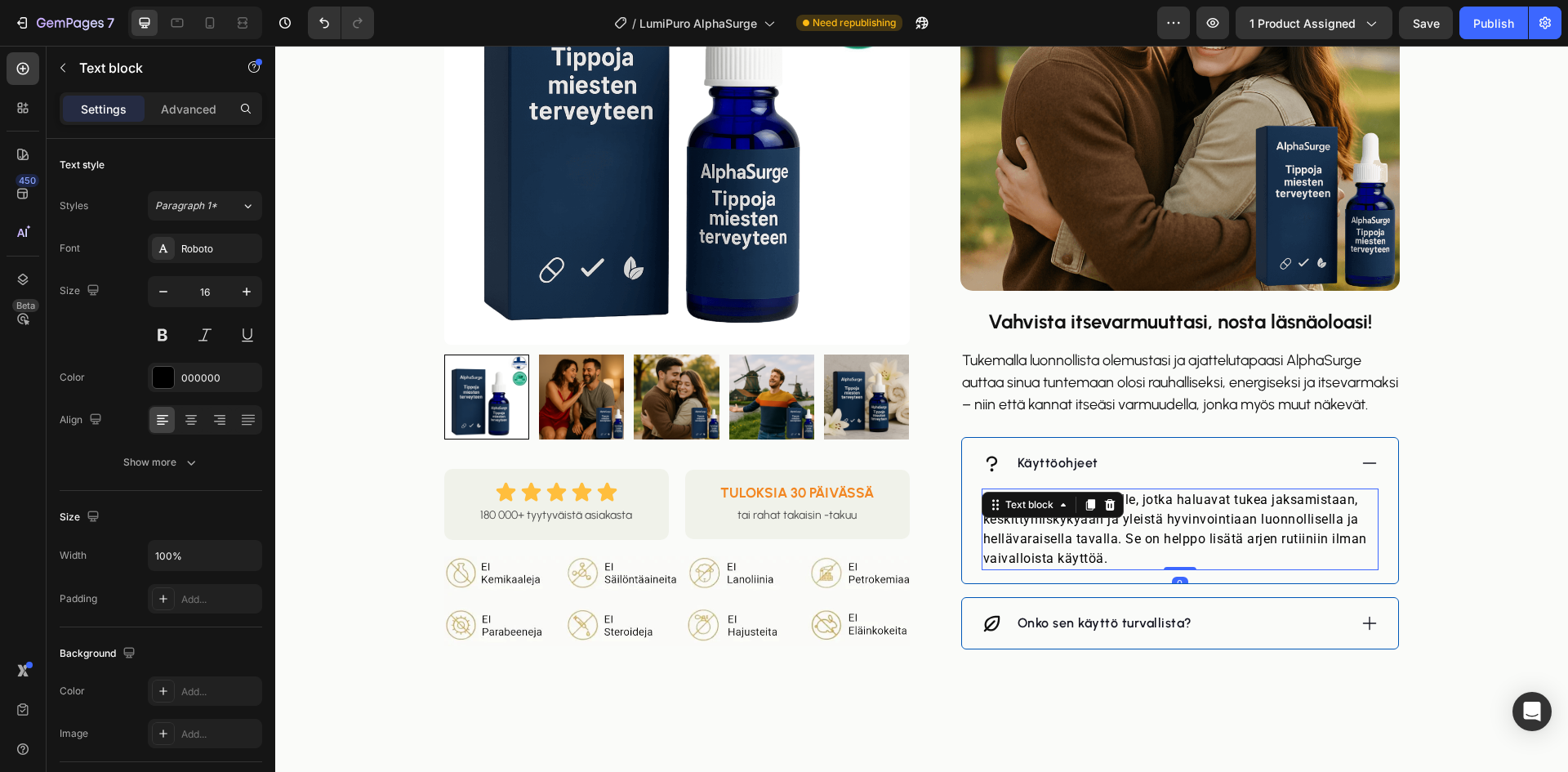
click at [1113, 552] on p "AlphaSurge sopii miehille, jotka haluavat tukea jaksamistaan, keskittymiskykyää…" at bounding box center [1181, 530] width 394 height 79
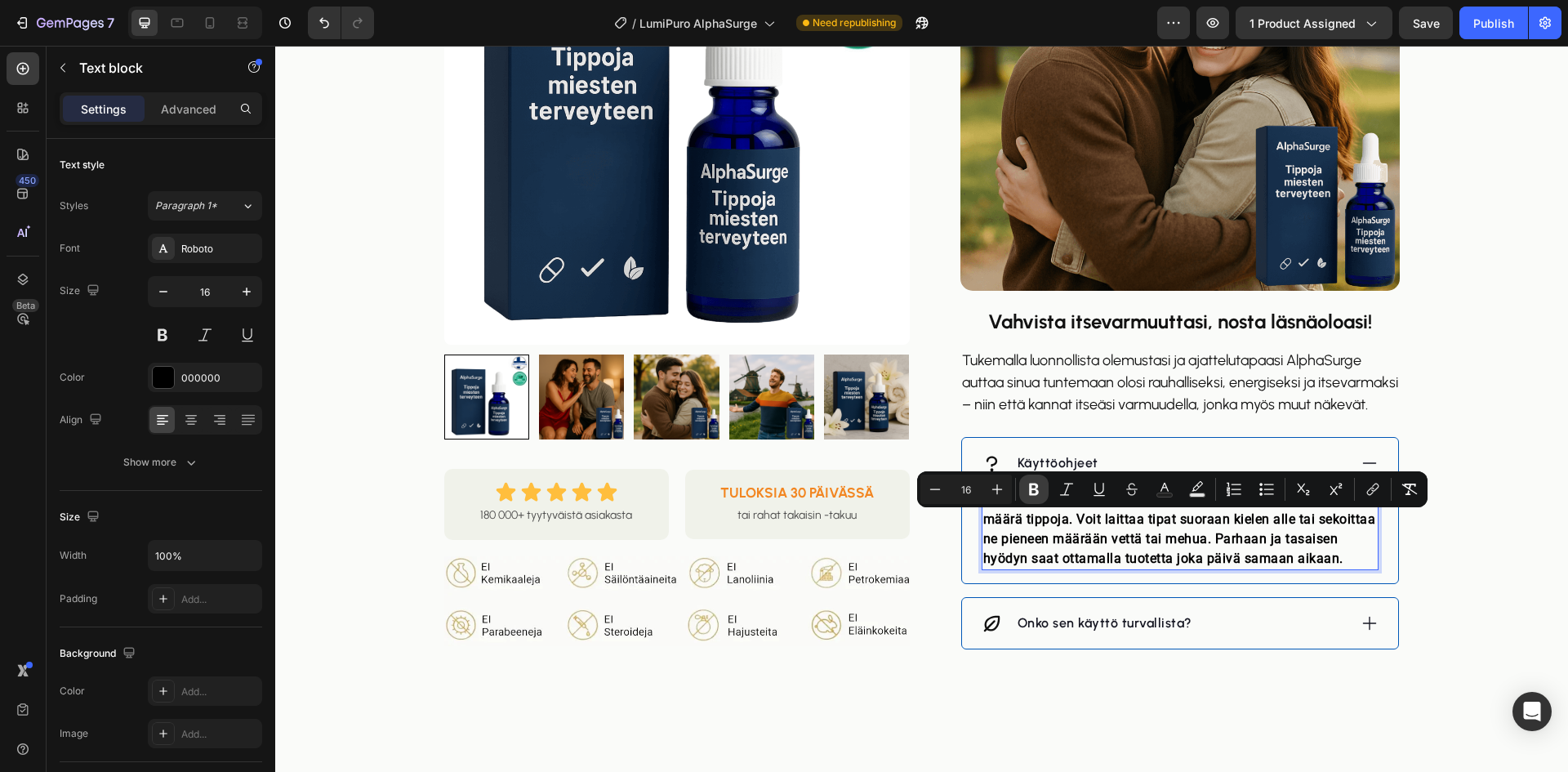
click at [1030, 492] on icon "Editor contextual toolbar" at bounding box center [1033, 490] width 9 height 12
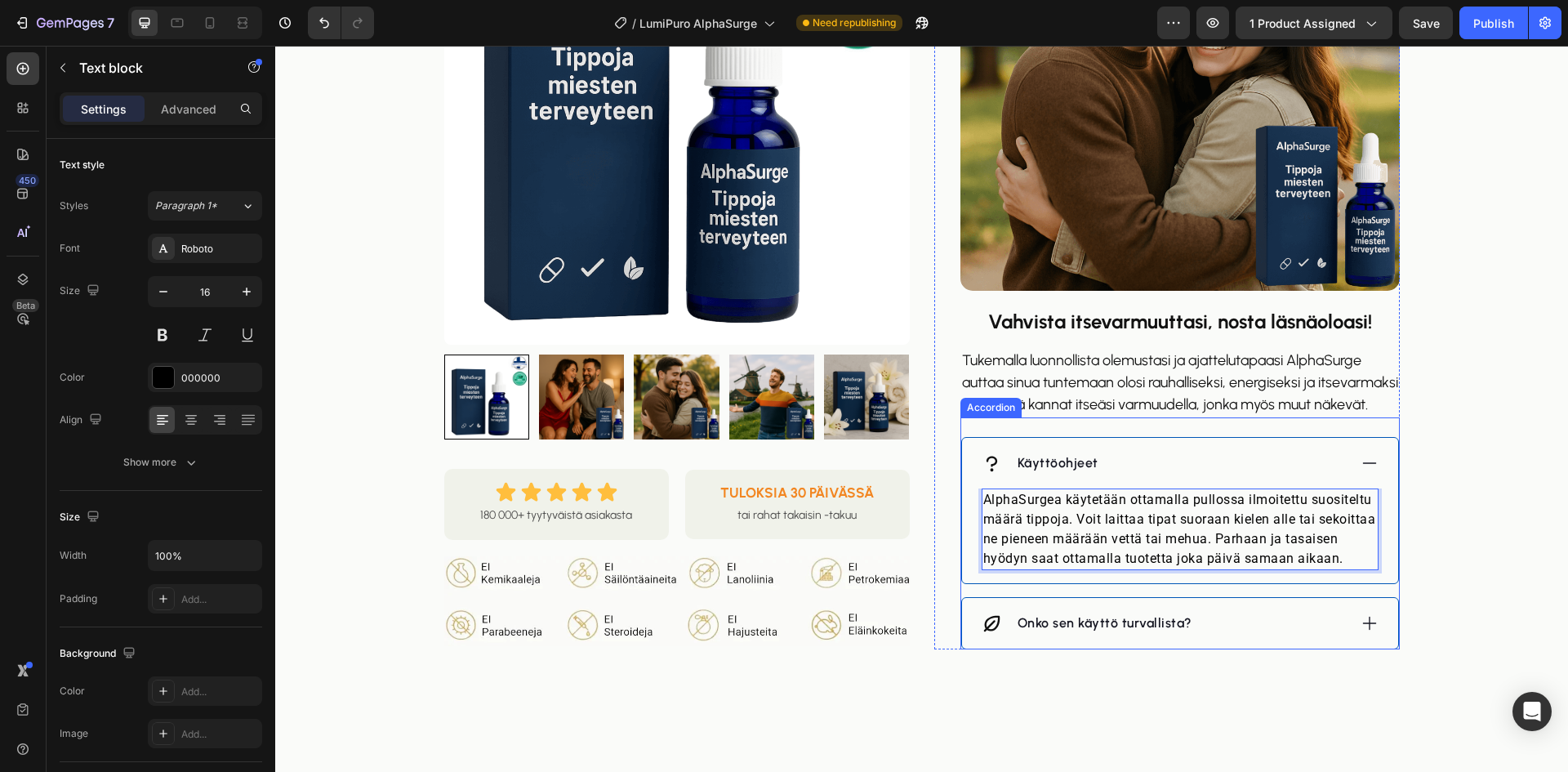
click at [1078, 633] on p "Onko sen käyttö turvallista?" at bounding box center [1105, 623] width 174 height 20
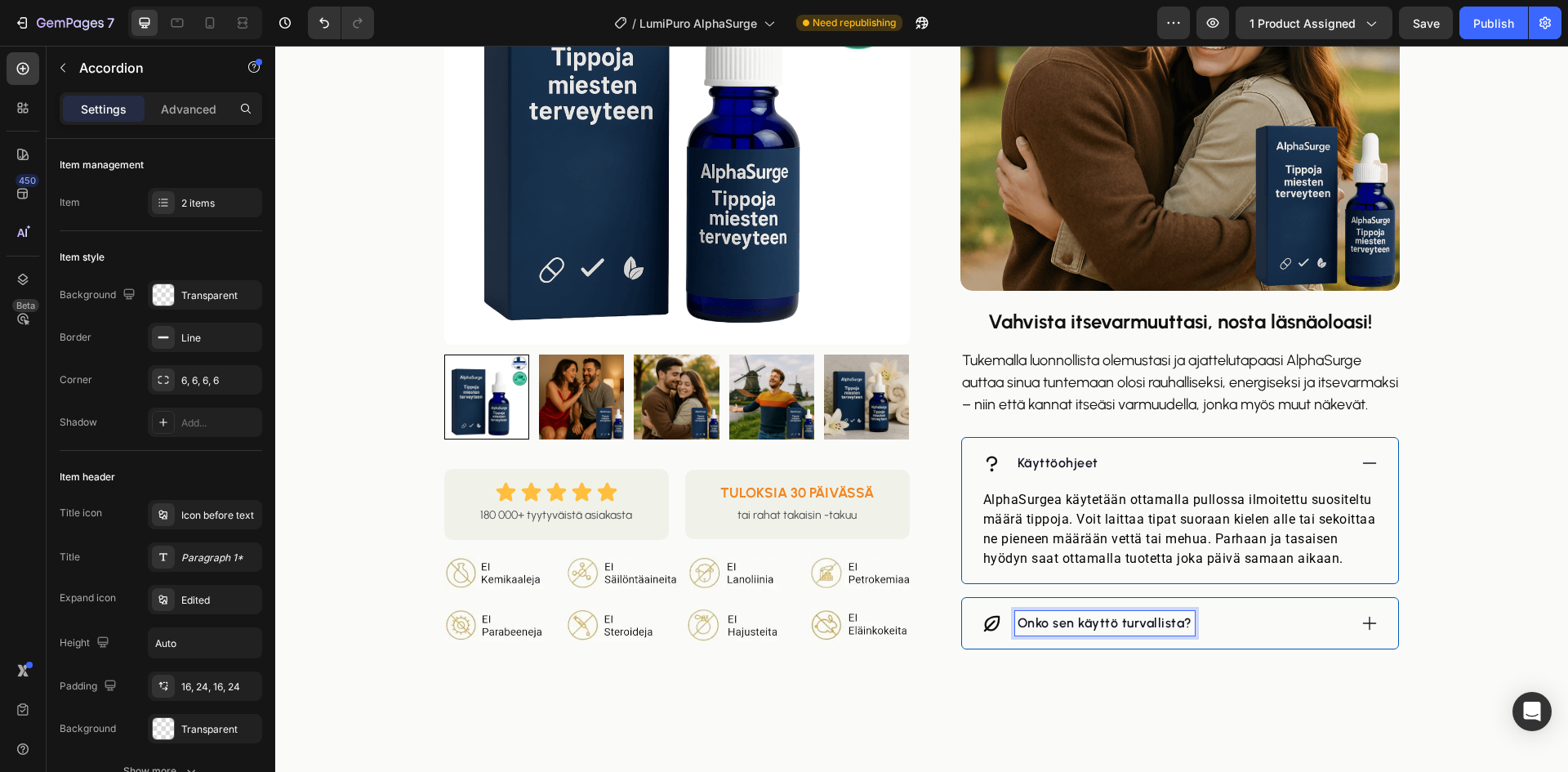
click at [1078, 633] on p "Onko sen käyttö turvallista?" at bounding box center [1105, 623] width 174 height 20
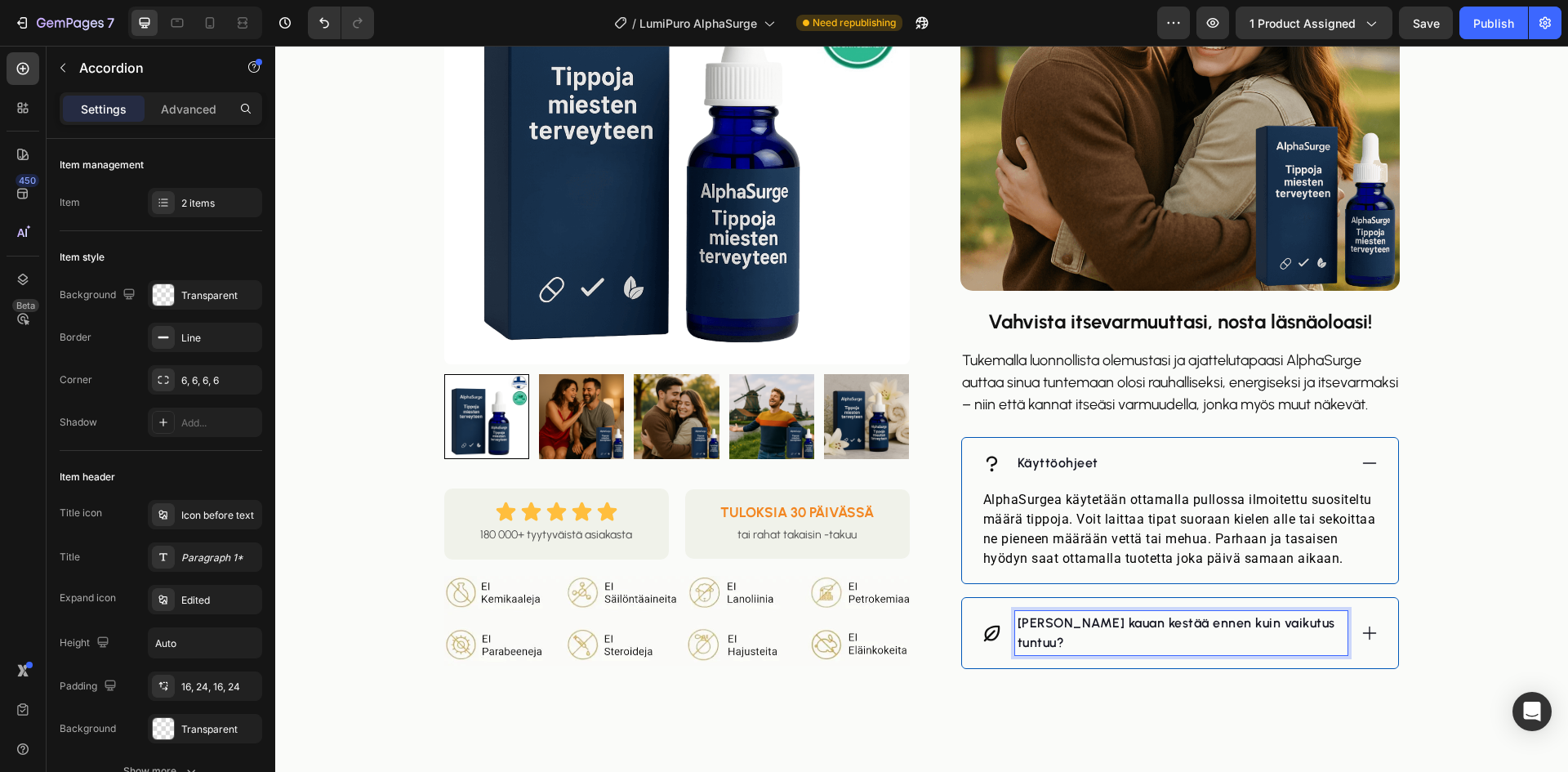
click at [1344, 646] on div "[PERSON_NAME] kauan kestää ennen kuin vaikutus tuntuu?" at bounding box center [1180, 633] width 436 height 70
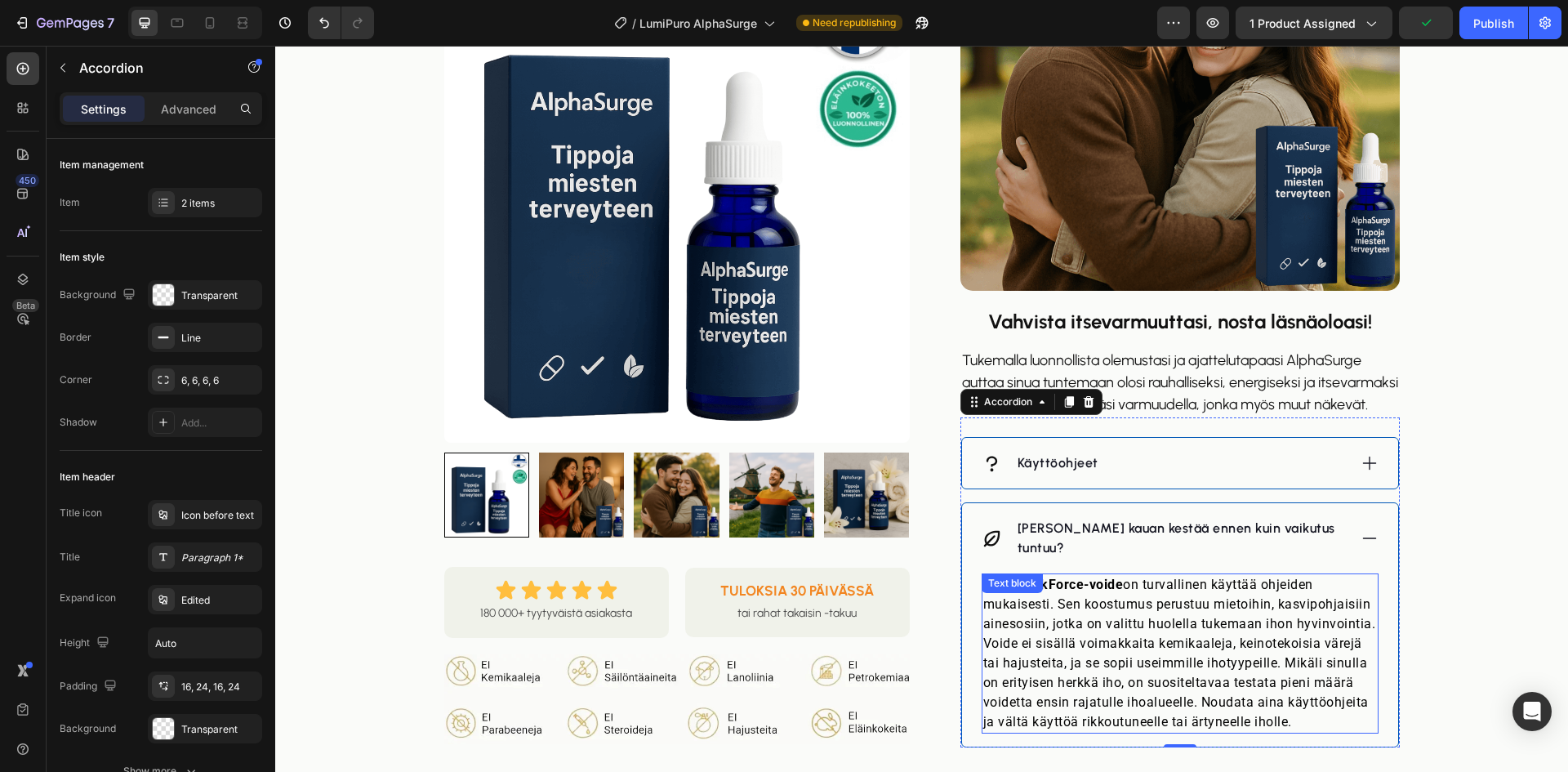
click at [1078, 649] on p "Kyllä, PeakForce-voide on turvallinen käyttää ohjeiden mukaisesti. Sen koostumu…" at bounding box center [1181, 653] width 394 height 157
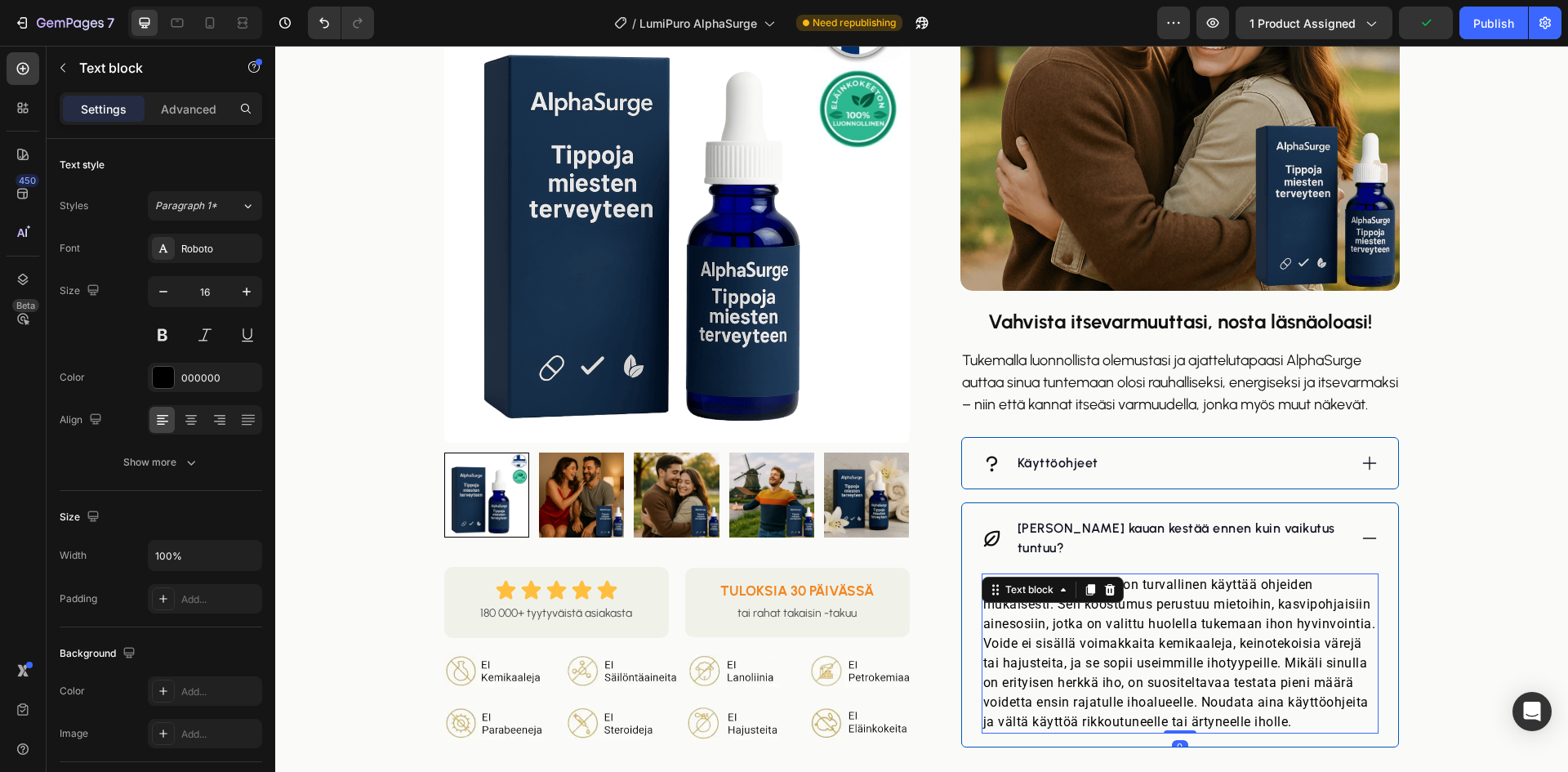
click at [1078, 649] on p "Kyllä, PeakForce-voide on turvallinen käyttää ohjeiden mukaisesti. Sen koostumu…" at bounding box center [1181, 653] width 394 height 157
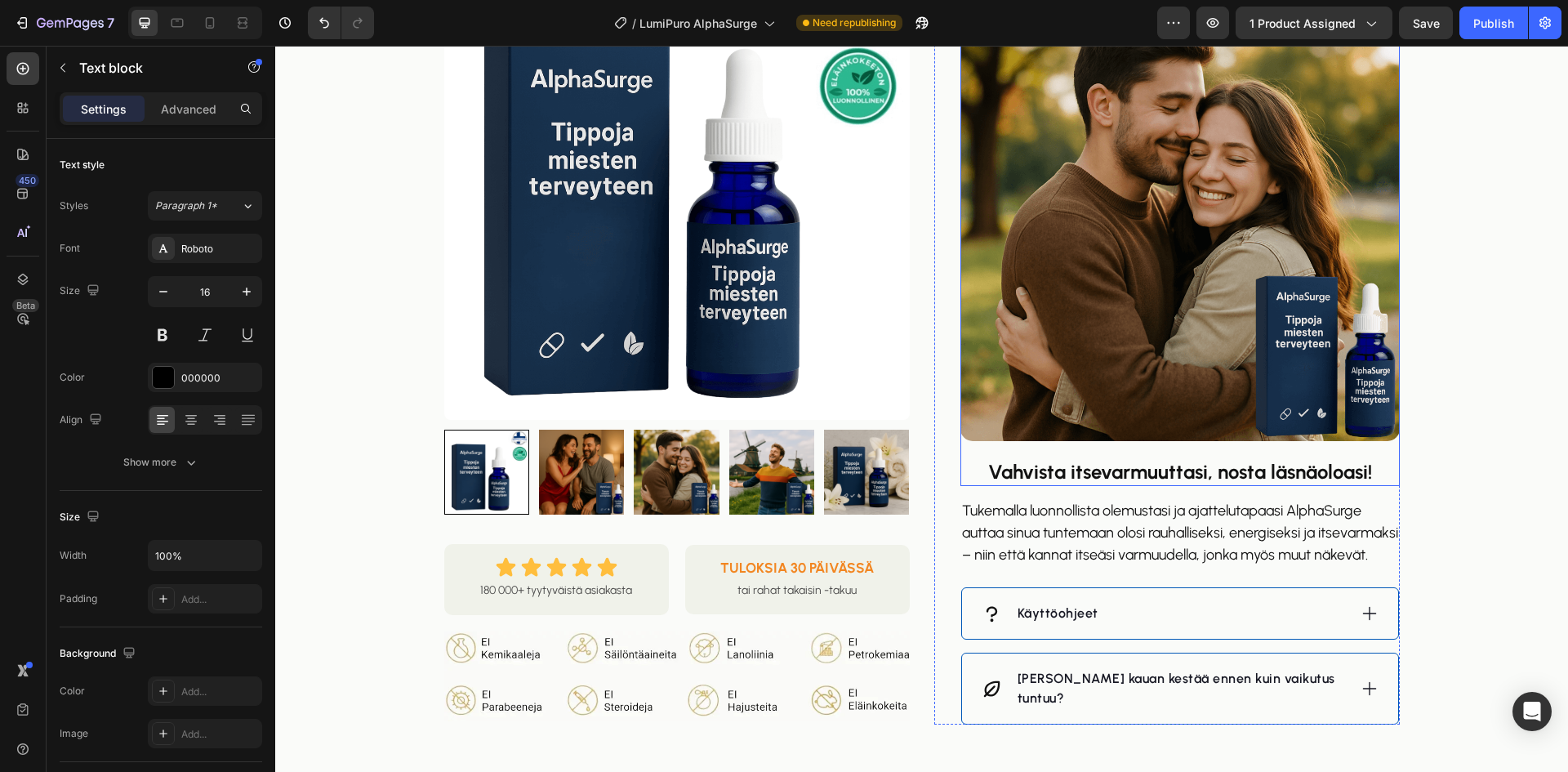
scroll to position [1225, 0]
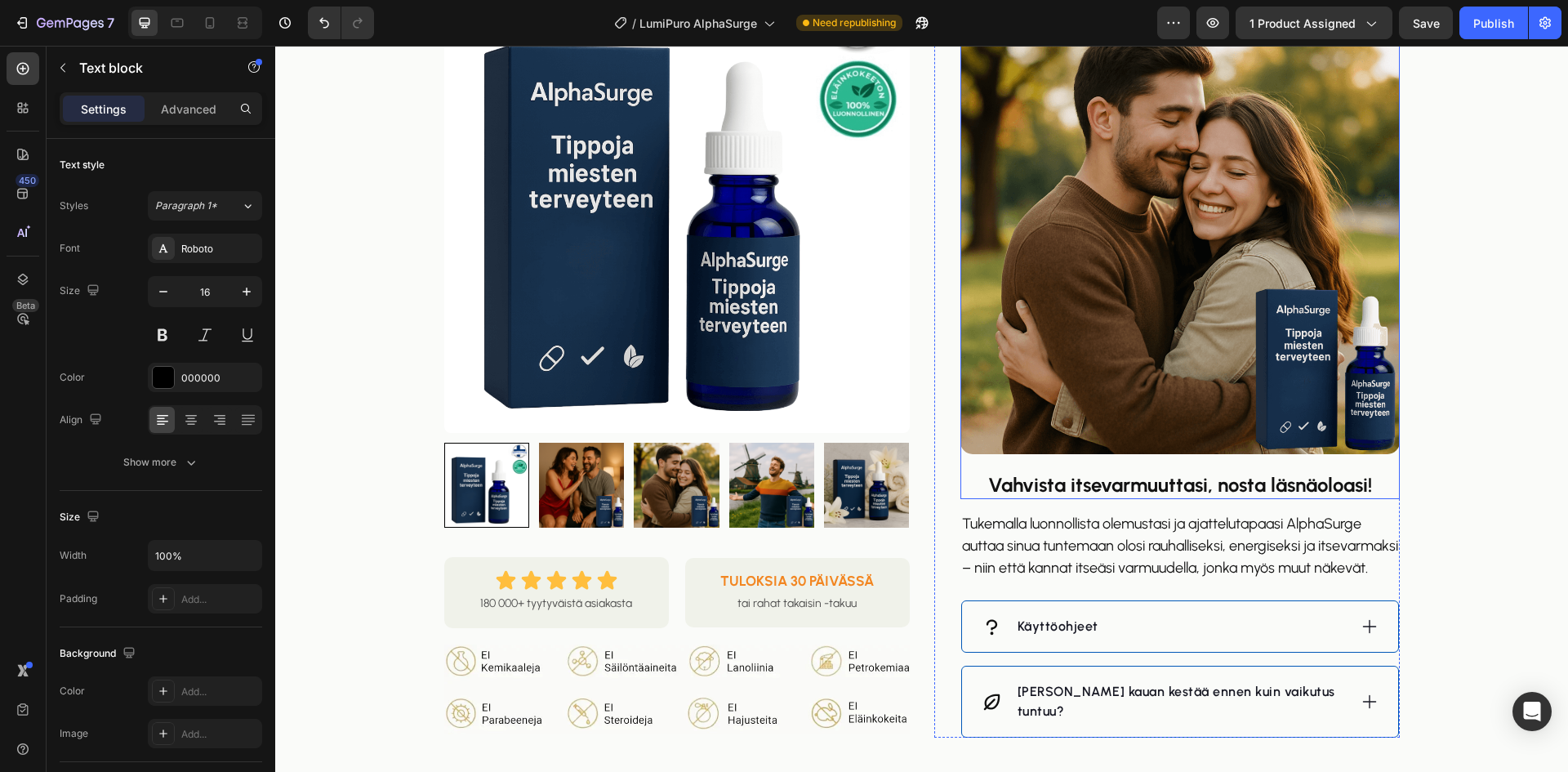
click at [1103, 347] on img at bounding box center [1180, 235] width 440 height 440
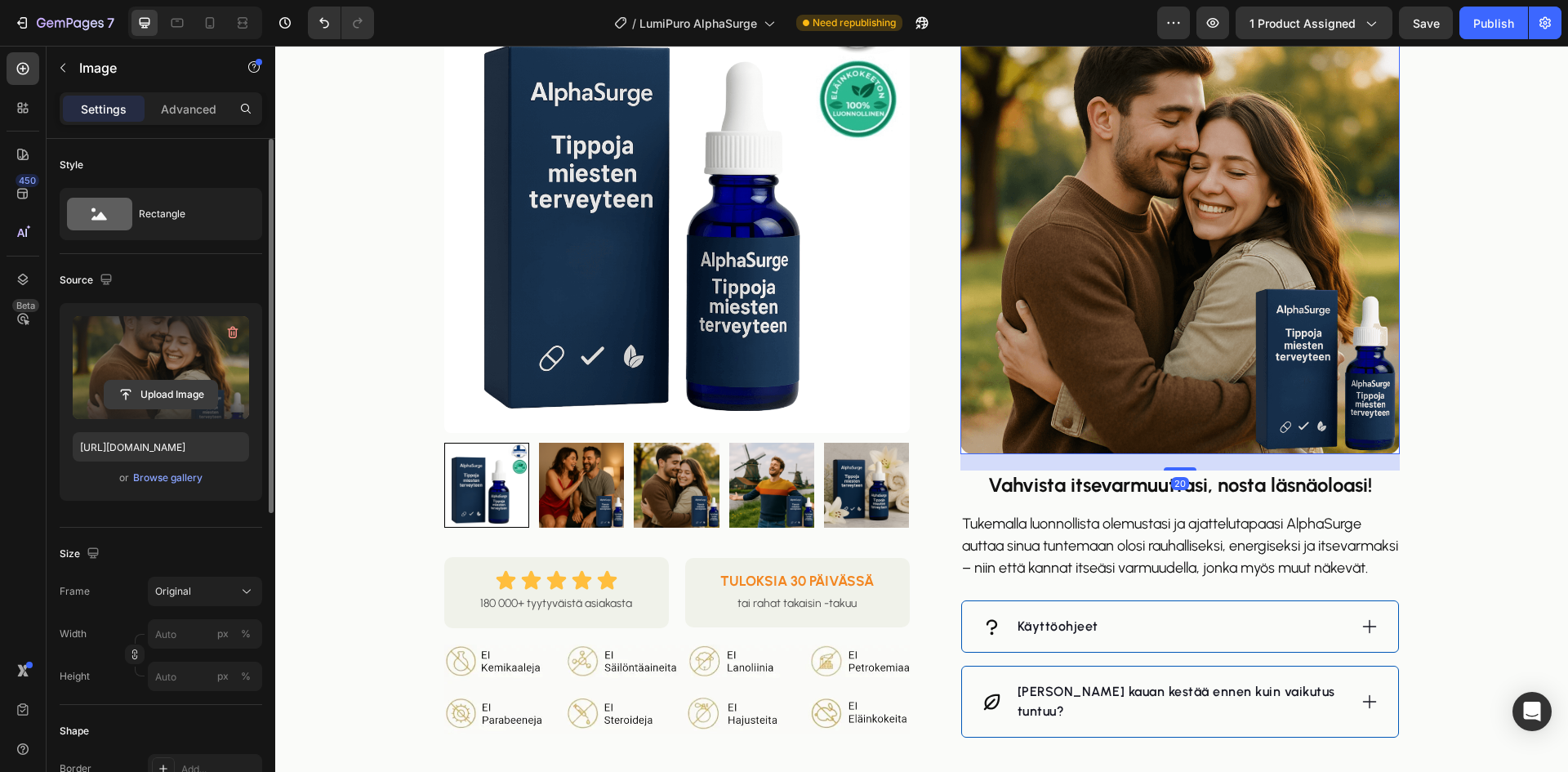
click at [157, 395] on input "file" at bounding box center [160, 395] width 113 height 28
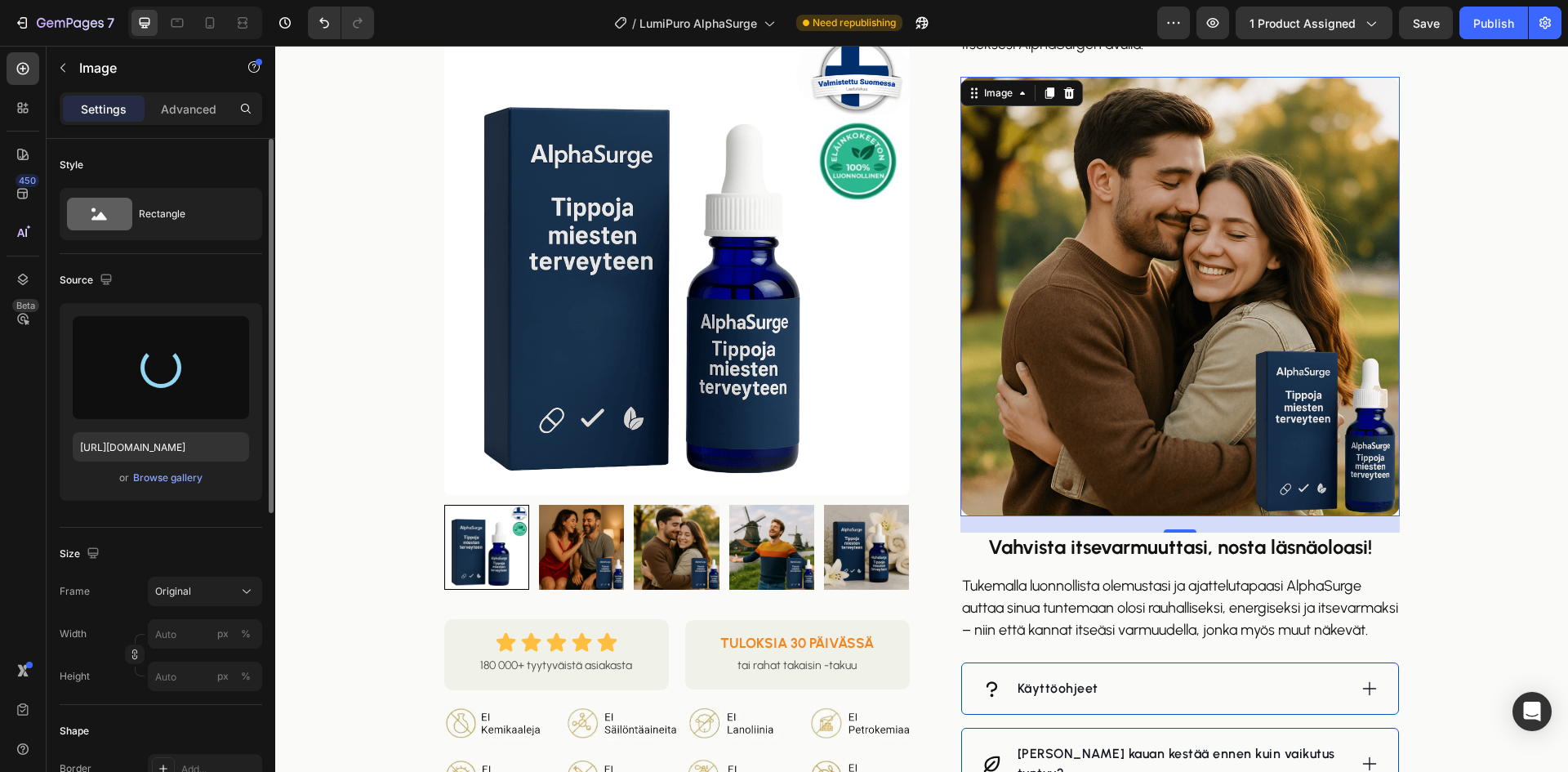
type input "[URL][DOMAIN_NAME]"
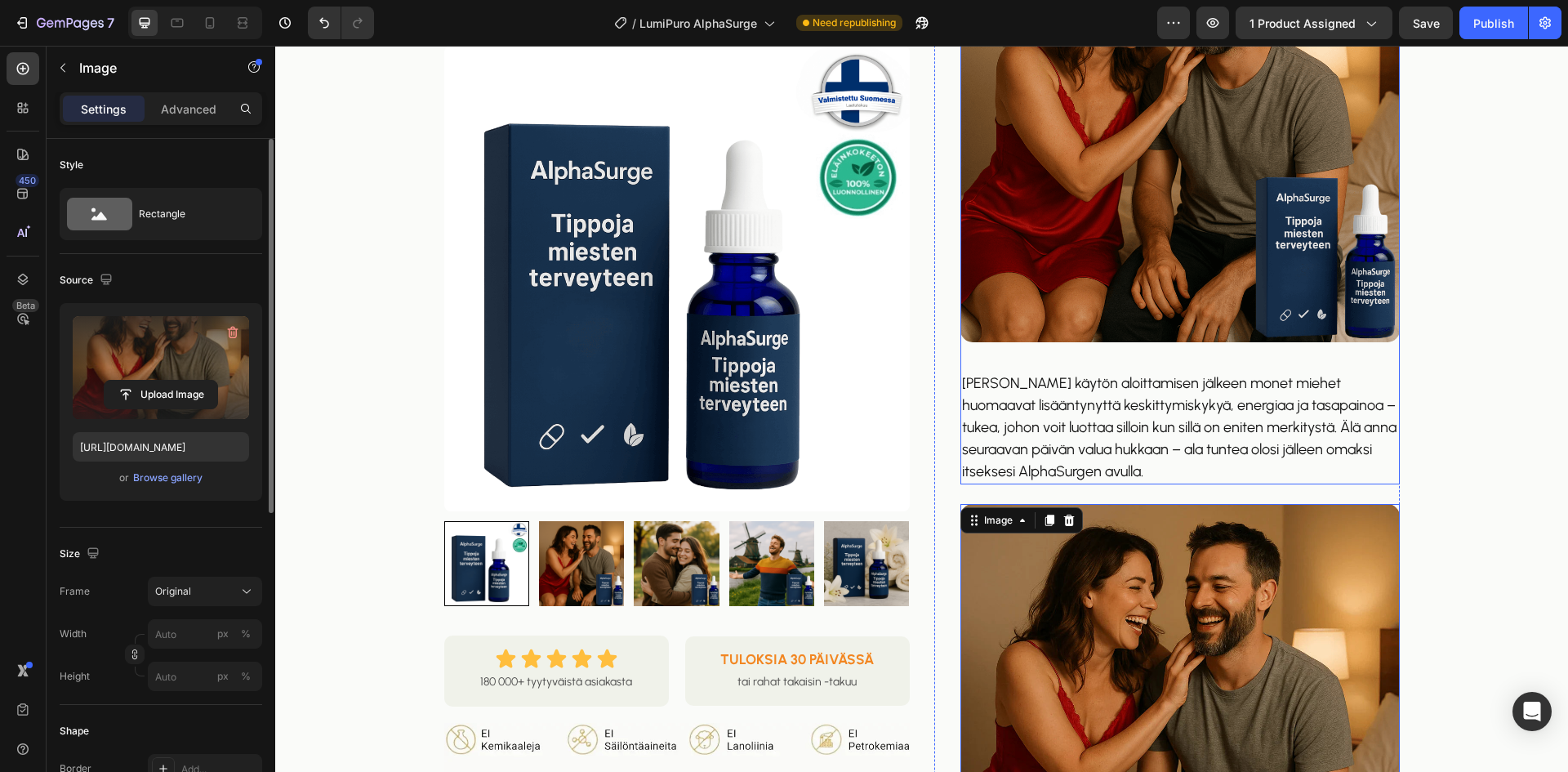
scroll to position [735, 0]
click at [1168, 251] on img at bounding box center [1180, 123] width 440 height 440
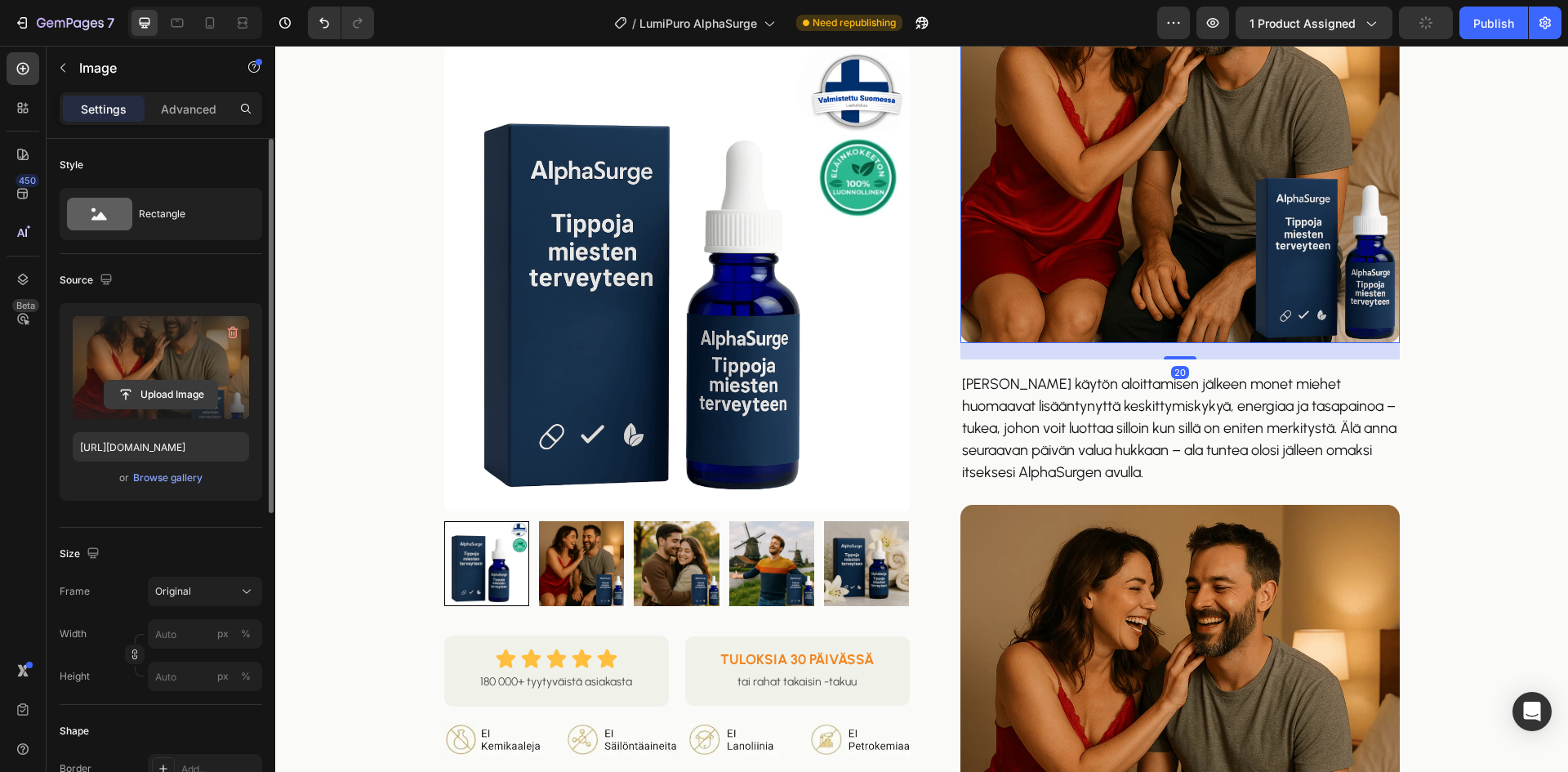
click at [183, 383] on input "file" at bounding box center [160, 395] width 113 height 28
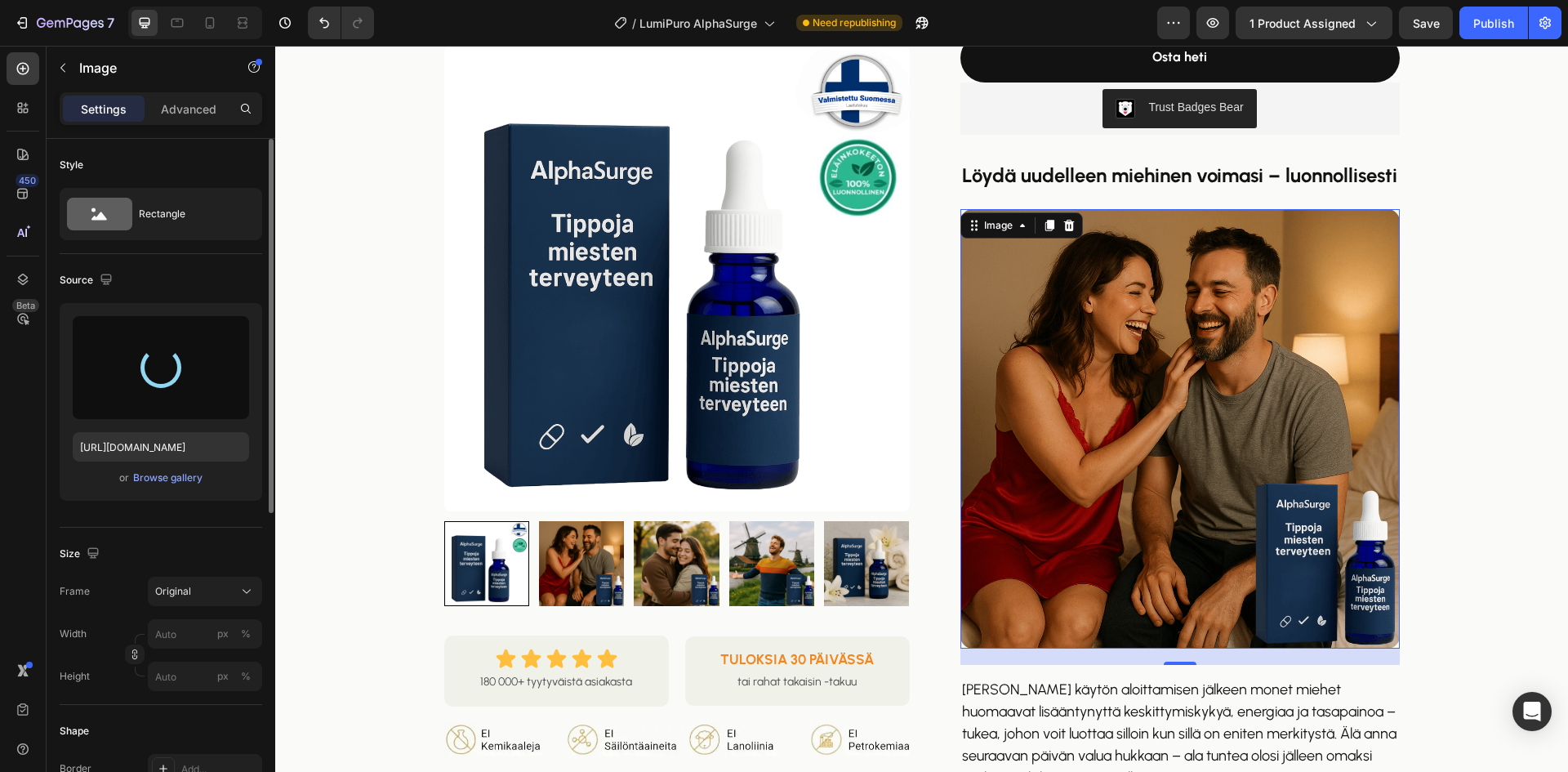
scroll to position [408, 0]
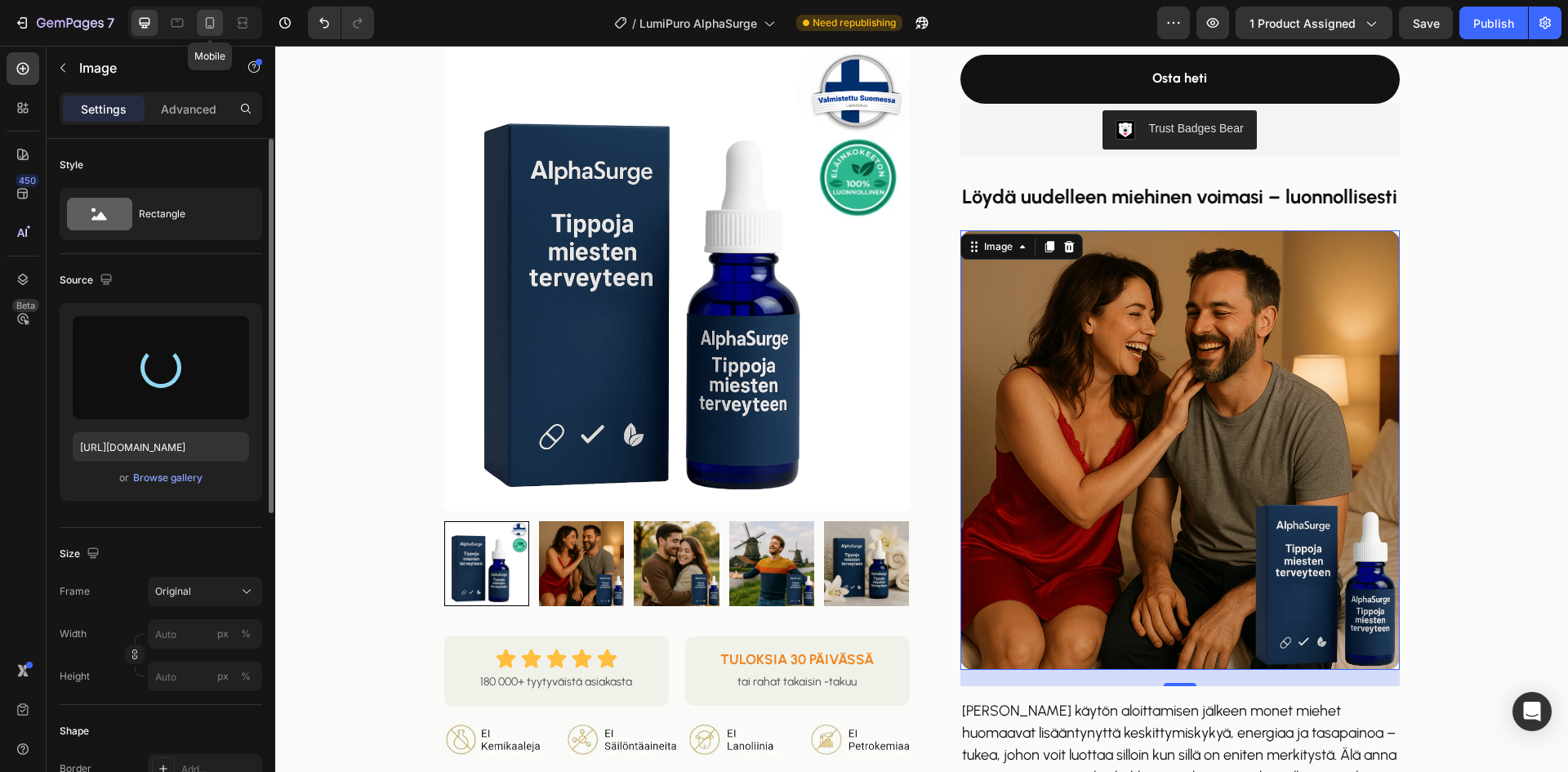
type input "[URL][DOMAIN_NAME]"
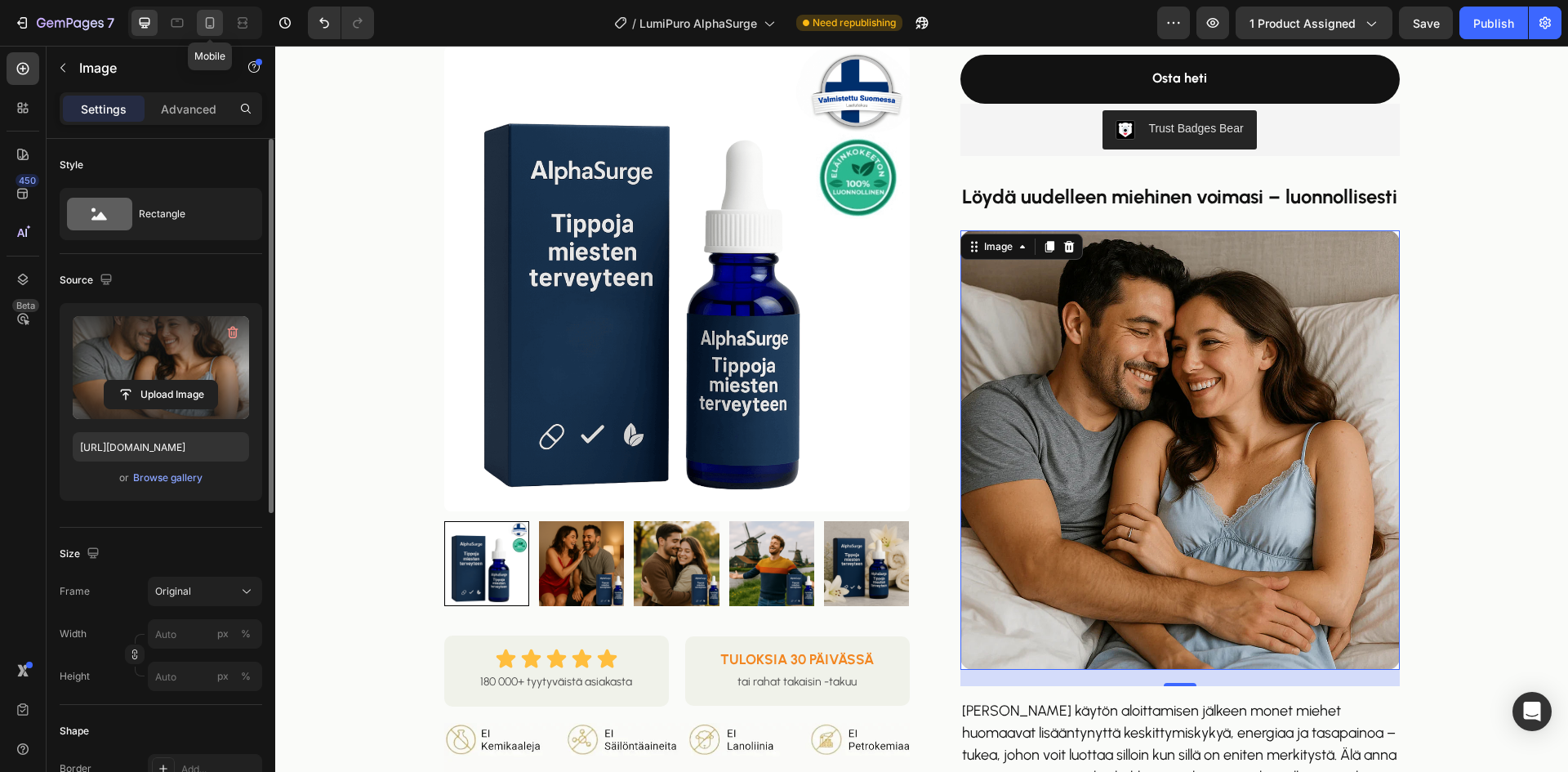
click at [214, 28] on icon at bounding box center [209, 23] width 16 height 16
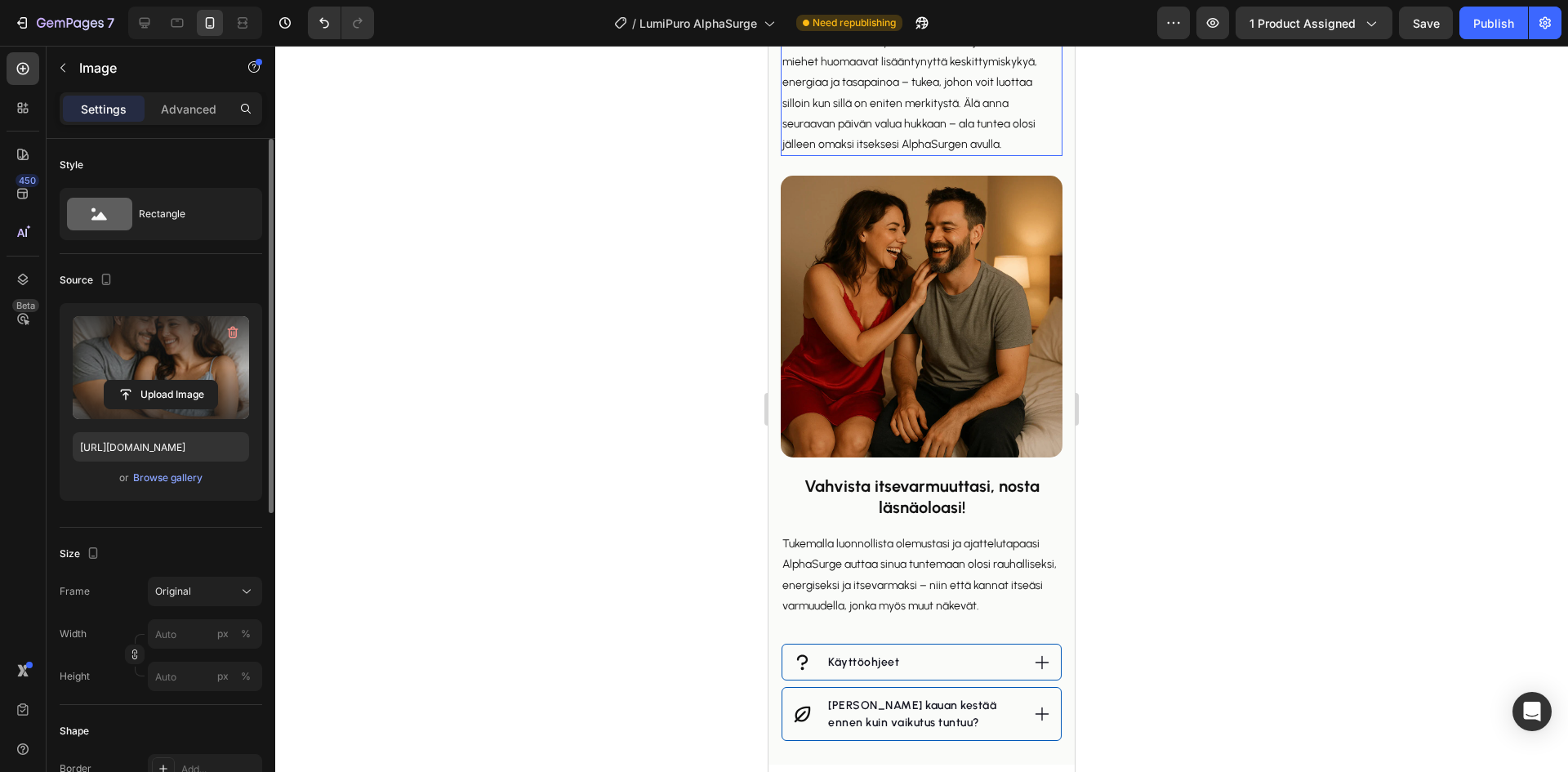
scroll to position [1521, 0]
click at [155, 25] on div at bounding box center [144, 23] width 26 height 26
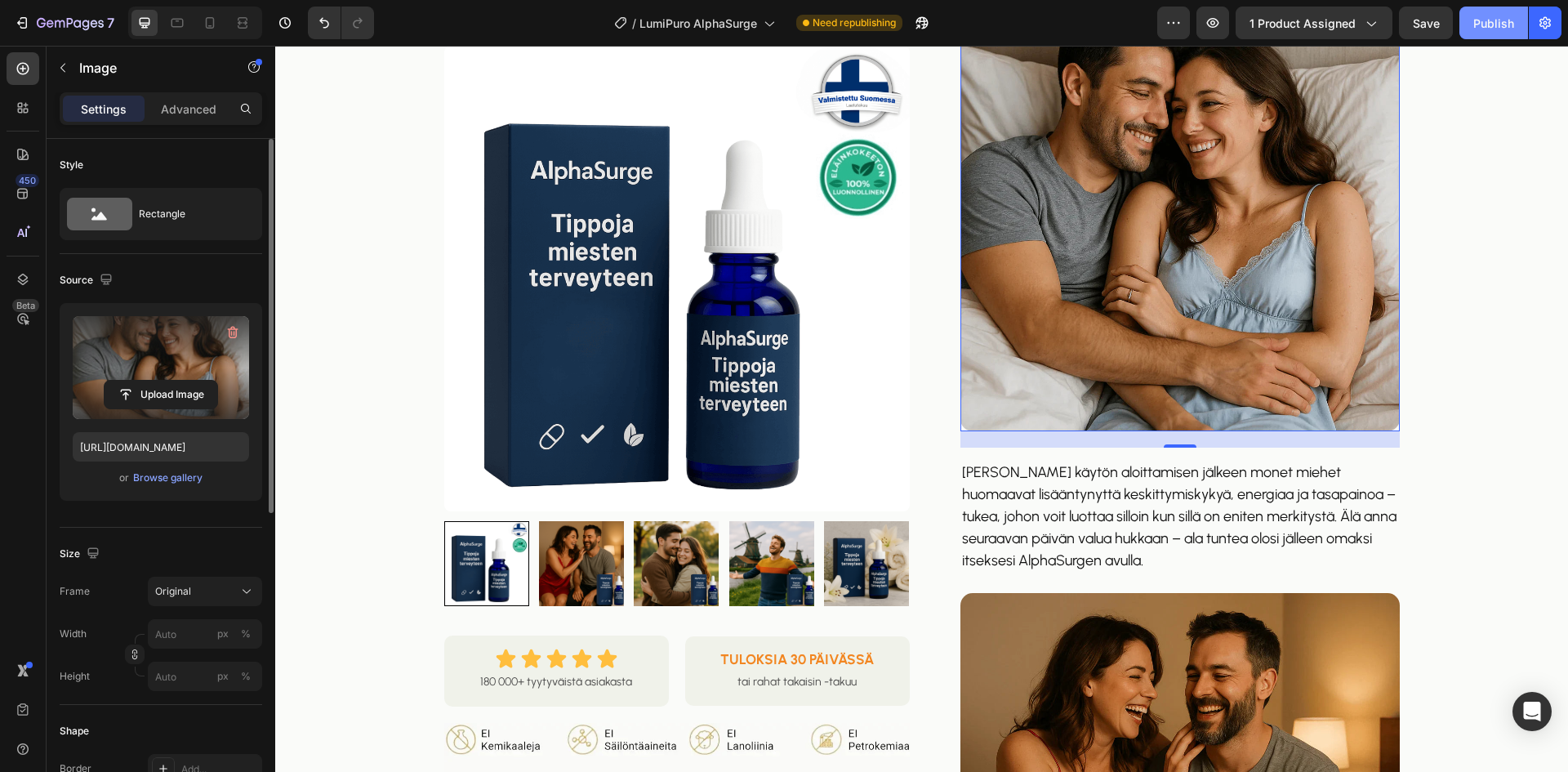
scroll to position [535, 0]
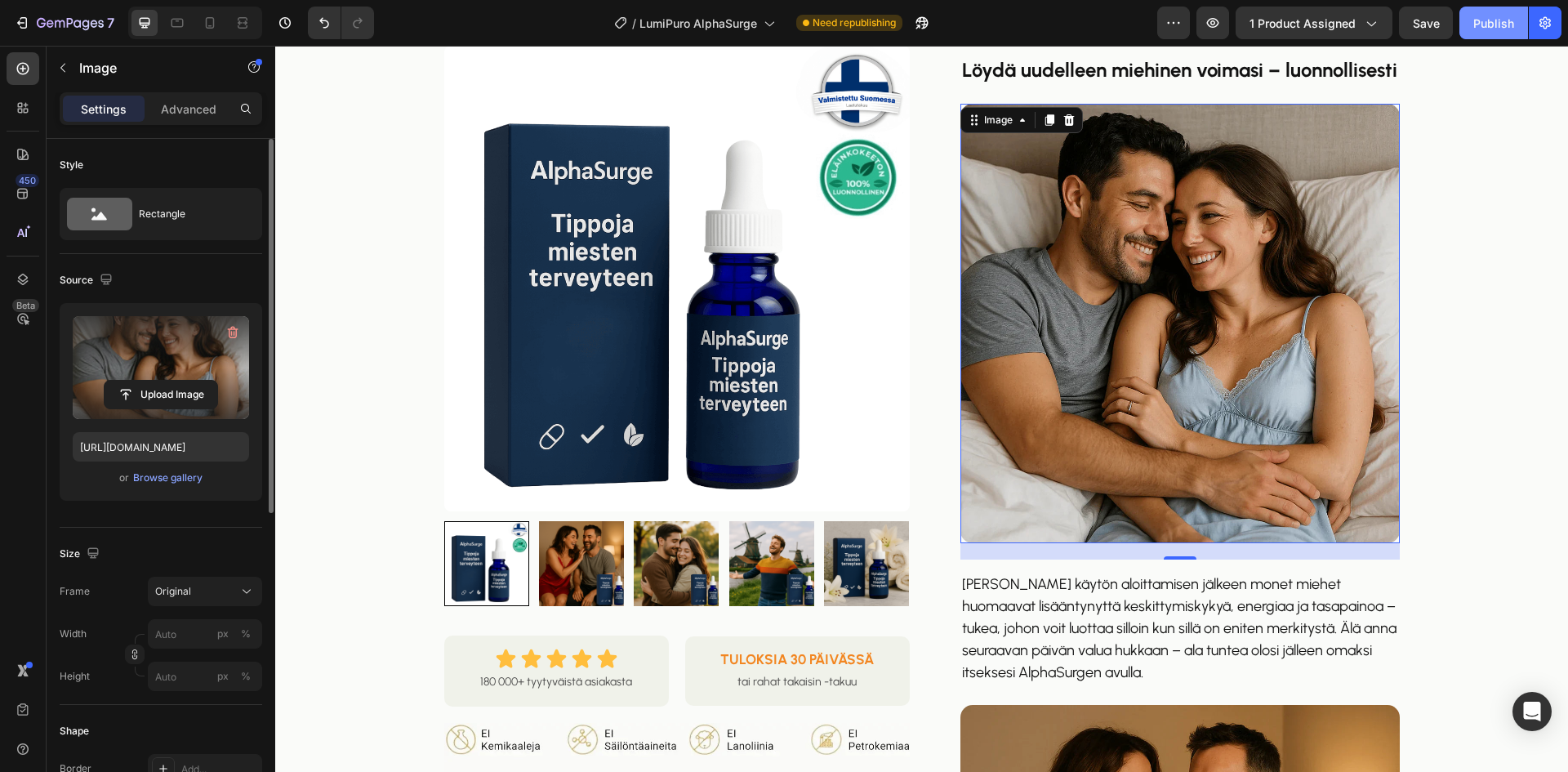
click at [1474, 22] on div "Publish" at bounding box center [1494, 23] width 41 height 17
